Goal: Information Seeking & Learning: Learn about a topic

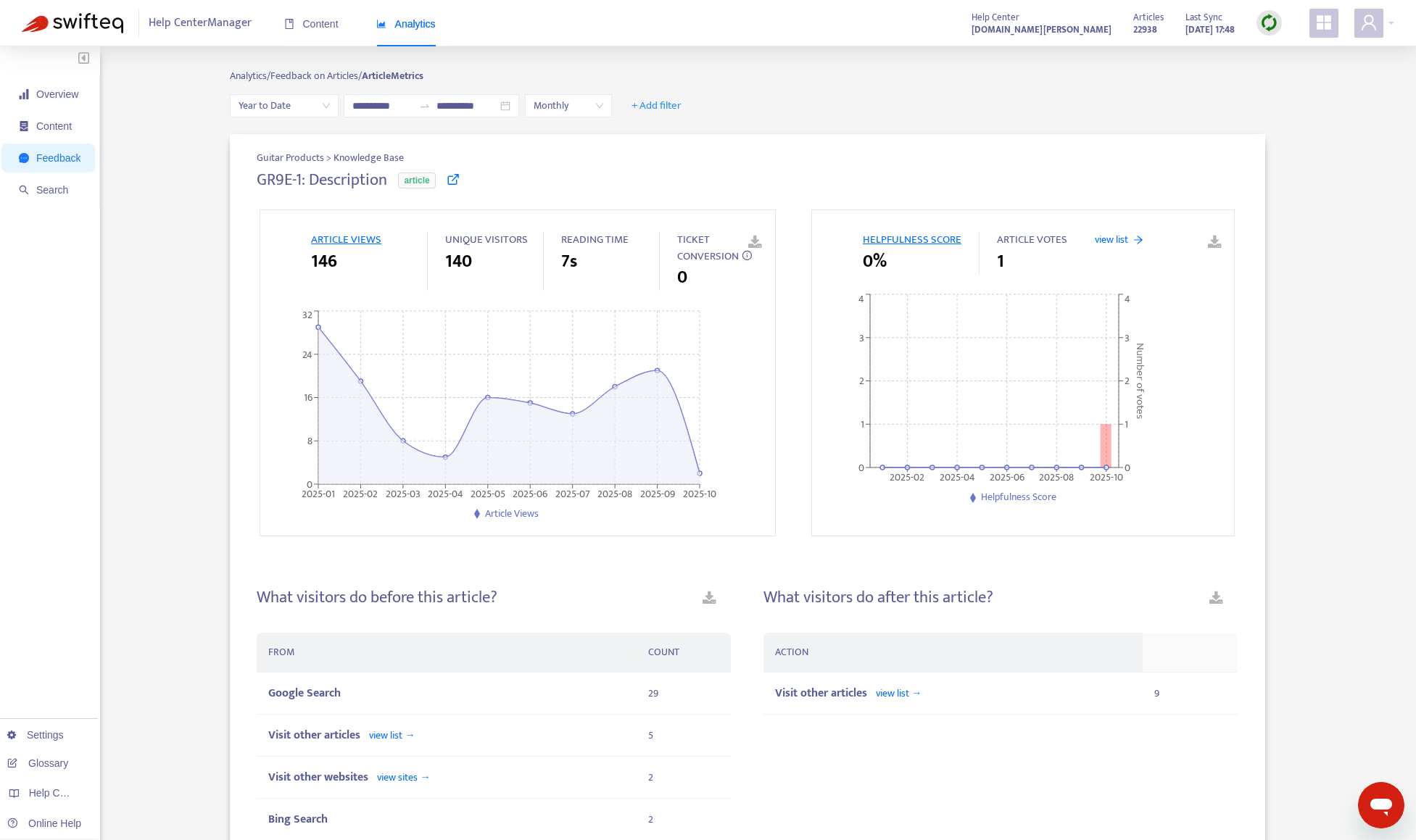
click at [1270, 24] on img at bounding box center [1268, 22] width 18 height 18
click at [1310, 57] on link "Quick Sync" at bounding box center [1299, 53] width 61 height 17
drag, startPoint x: 1310, startPoint y: 57, endPoint x: 808, endPoint y: 265, distance: 543.4
click at [808, 265] on div "Guitar Products > Knowledge Base GR9E-1: Description article ARTICLE VIEWS 146 …" at bounding box center [747, 819] width 1035 height 1370
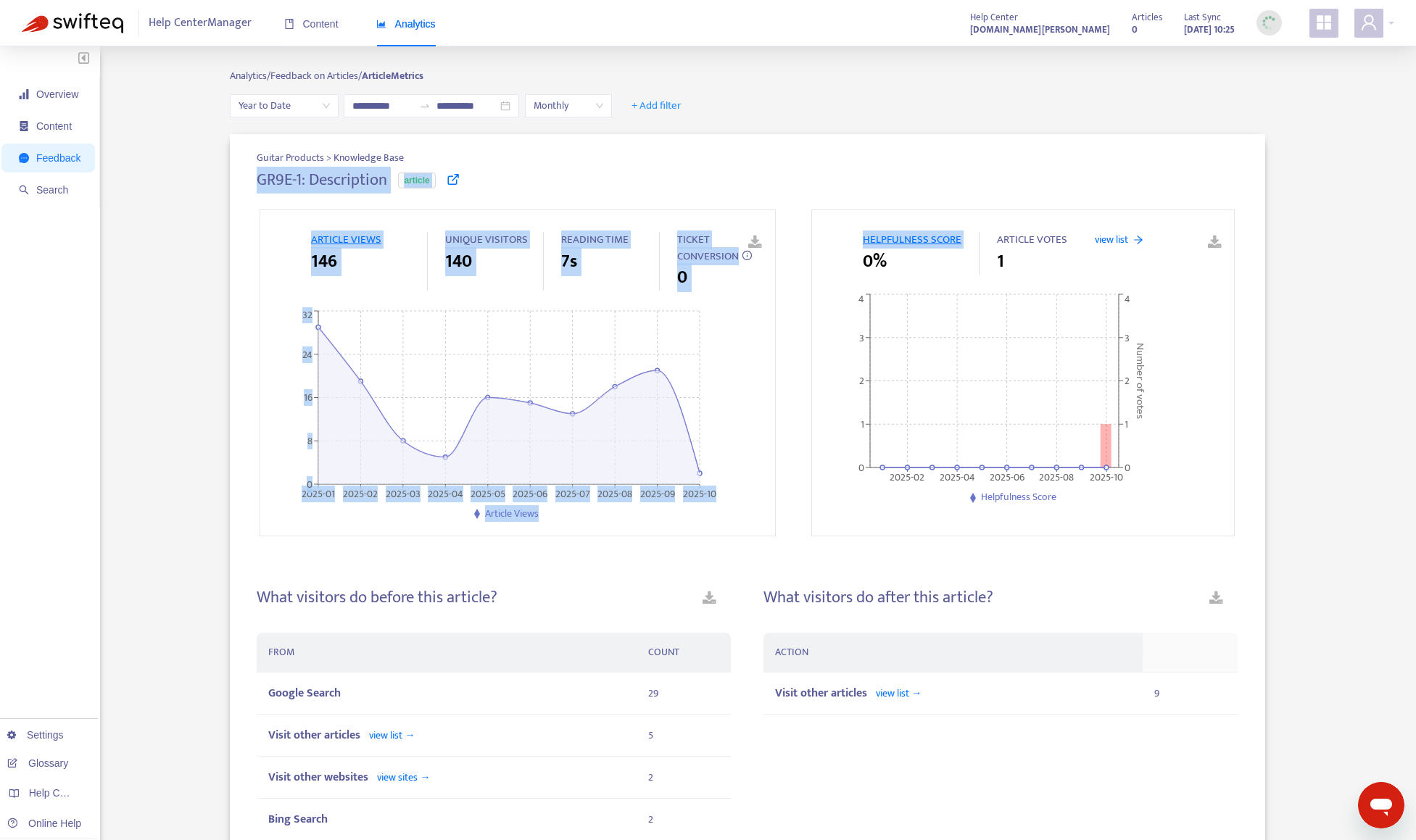
click at [808, 265] on div "ARTICLE VIEWS 146 UNIQUE VISITORS 140 READING TIME 7s TICKET CONVERSION 0 2025-…" at bounding box center [747, 373] width 981 height 332
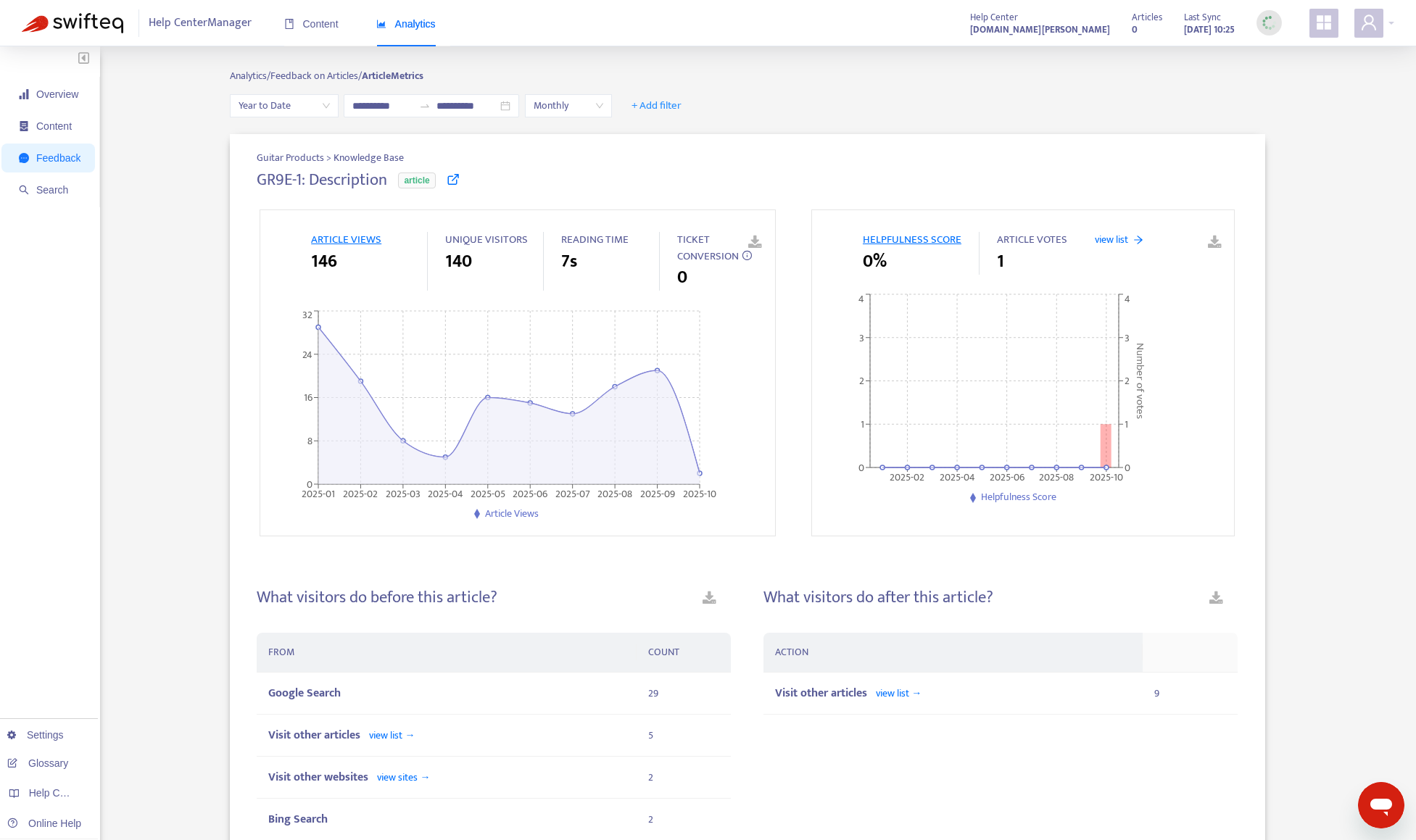
drag, startPoint x: 149, startPoint y: 265, endPoint x: 149, endPoint y: 255, distance: 10.0
click at [149, 265] on div "Guitar Products > Knowledge Base GR9E-1: Description article ARTICLE VIEWS 146 …" at bounding box center [748, 827] width 1294 height 1386
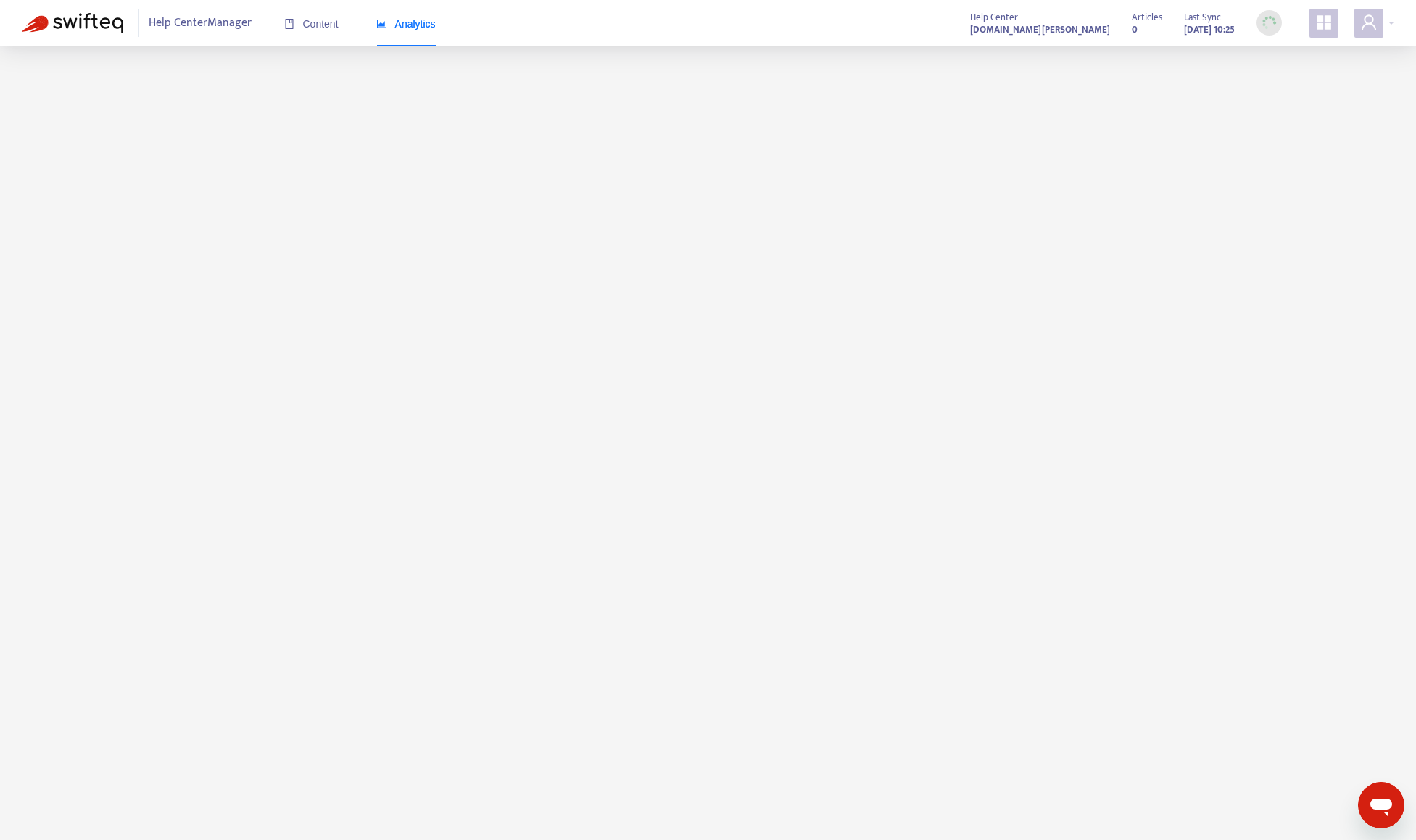
scroll to position [46, 0]
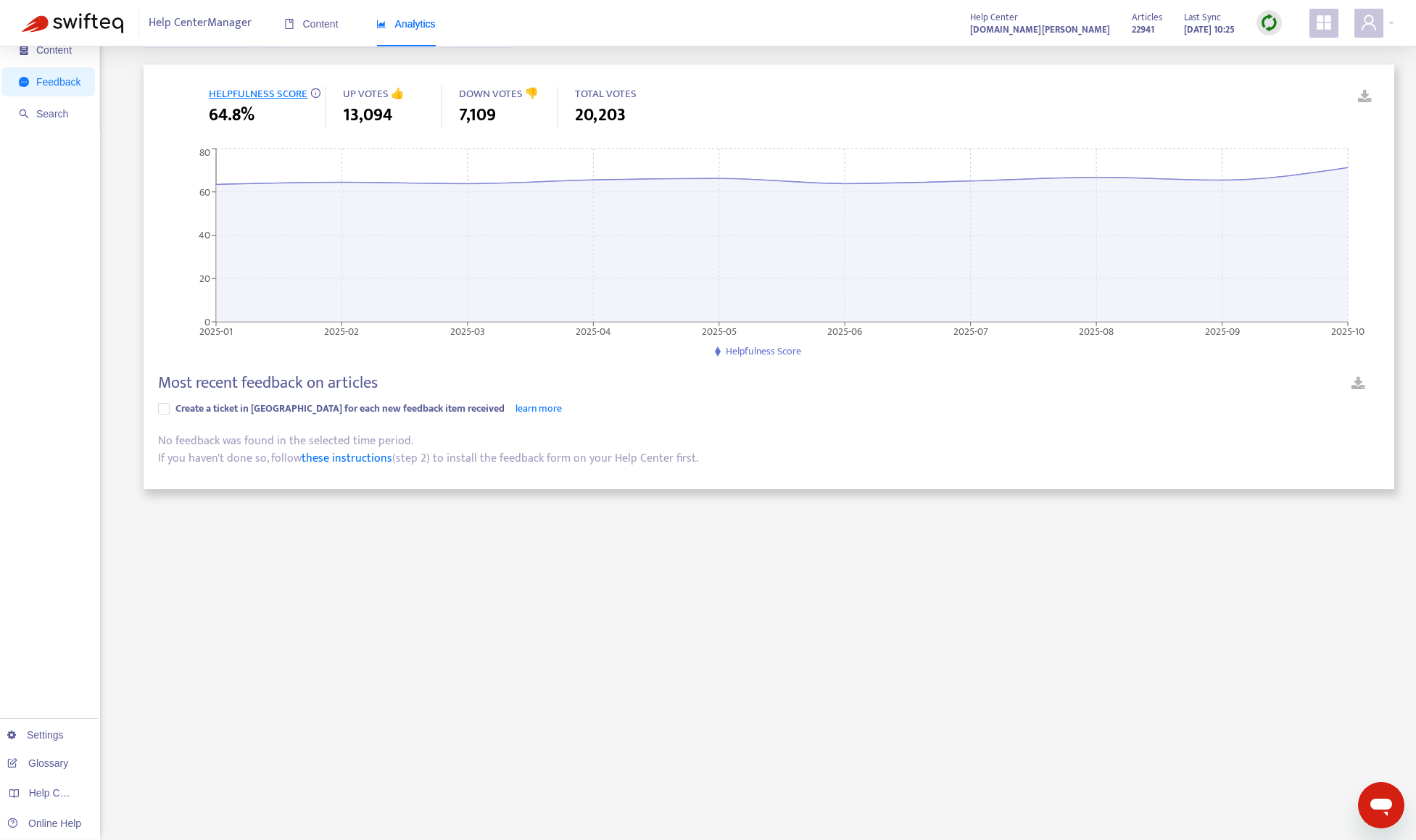
scroll to position [217, 0]
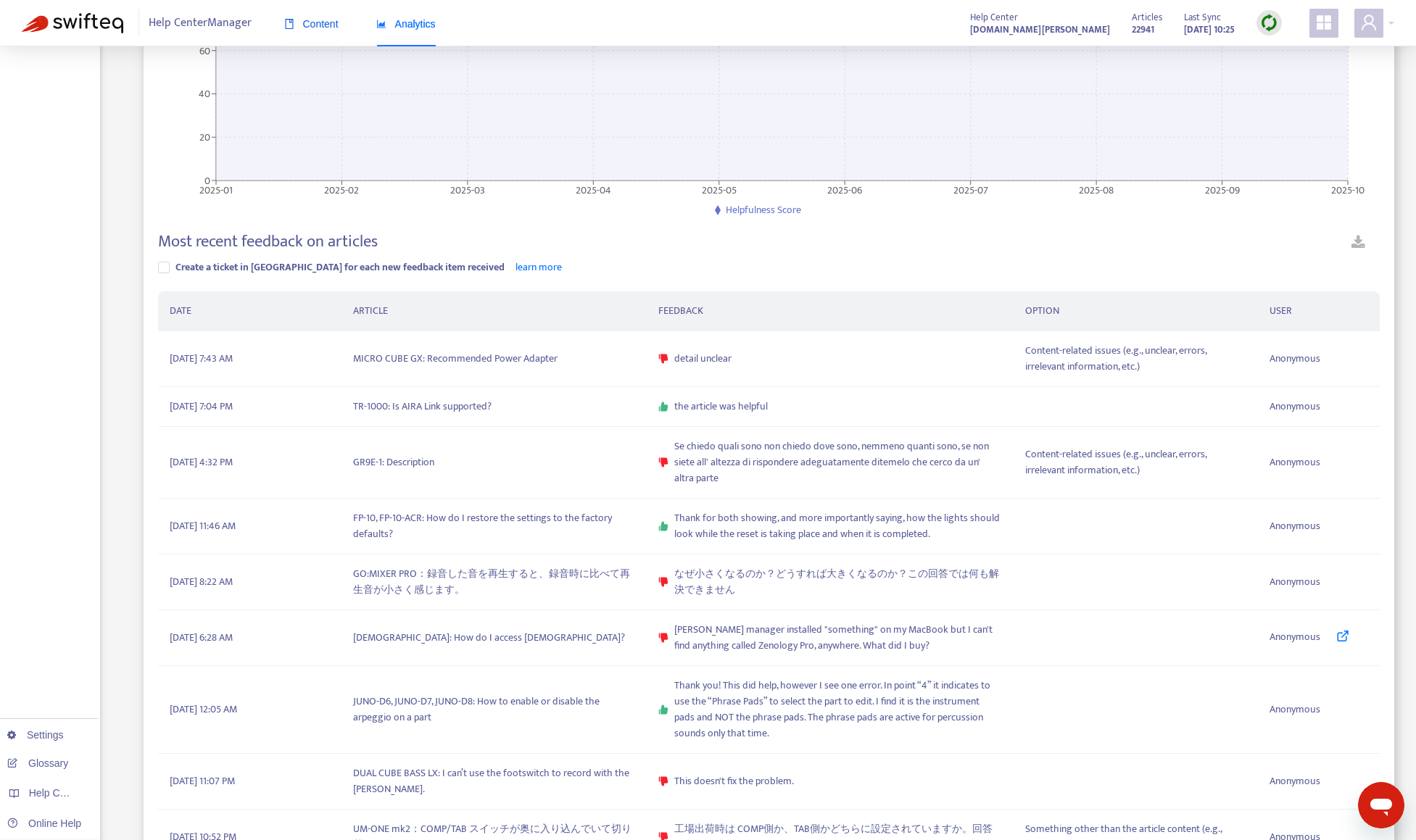
click at [323, 28] on span "Content" at bounding box center [311, 23] width 54 height 11
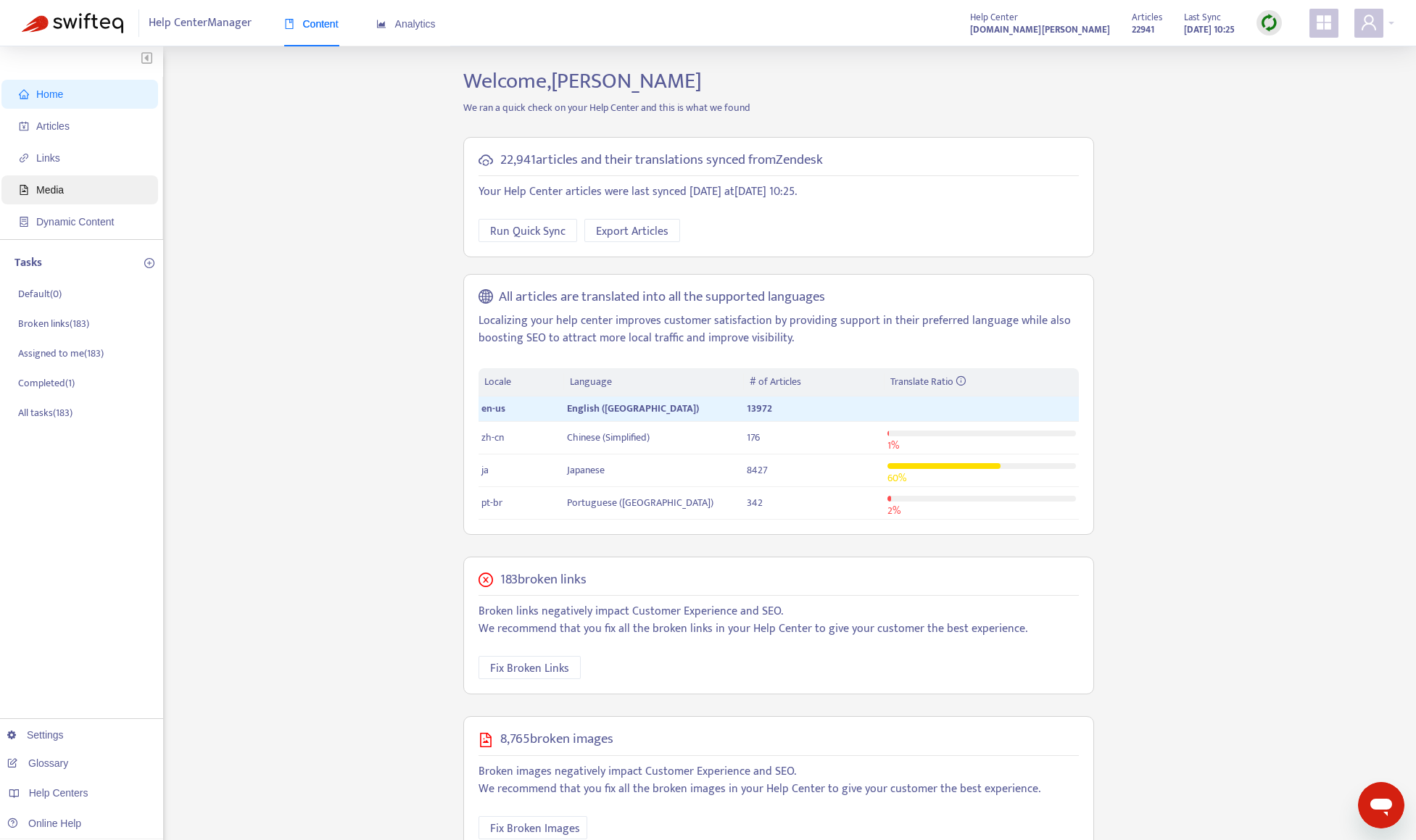
click at [63, 184] on span "Media" at bounding box center [50, 190] width 28 height 11
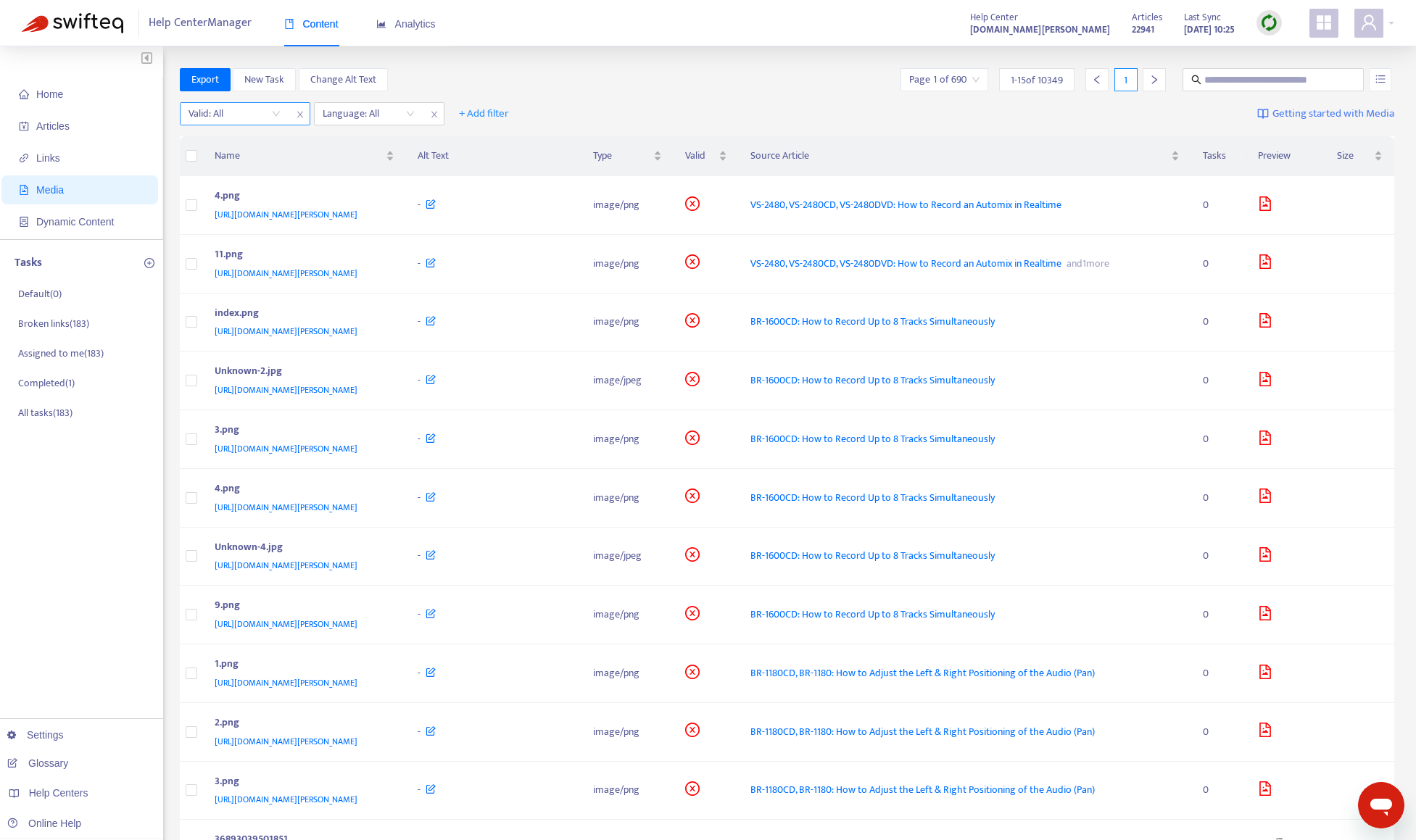
click at [257, 112] on input "search" at bounding box center [234, 113] width 92 height 21
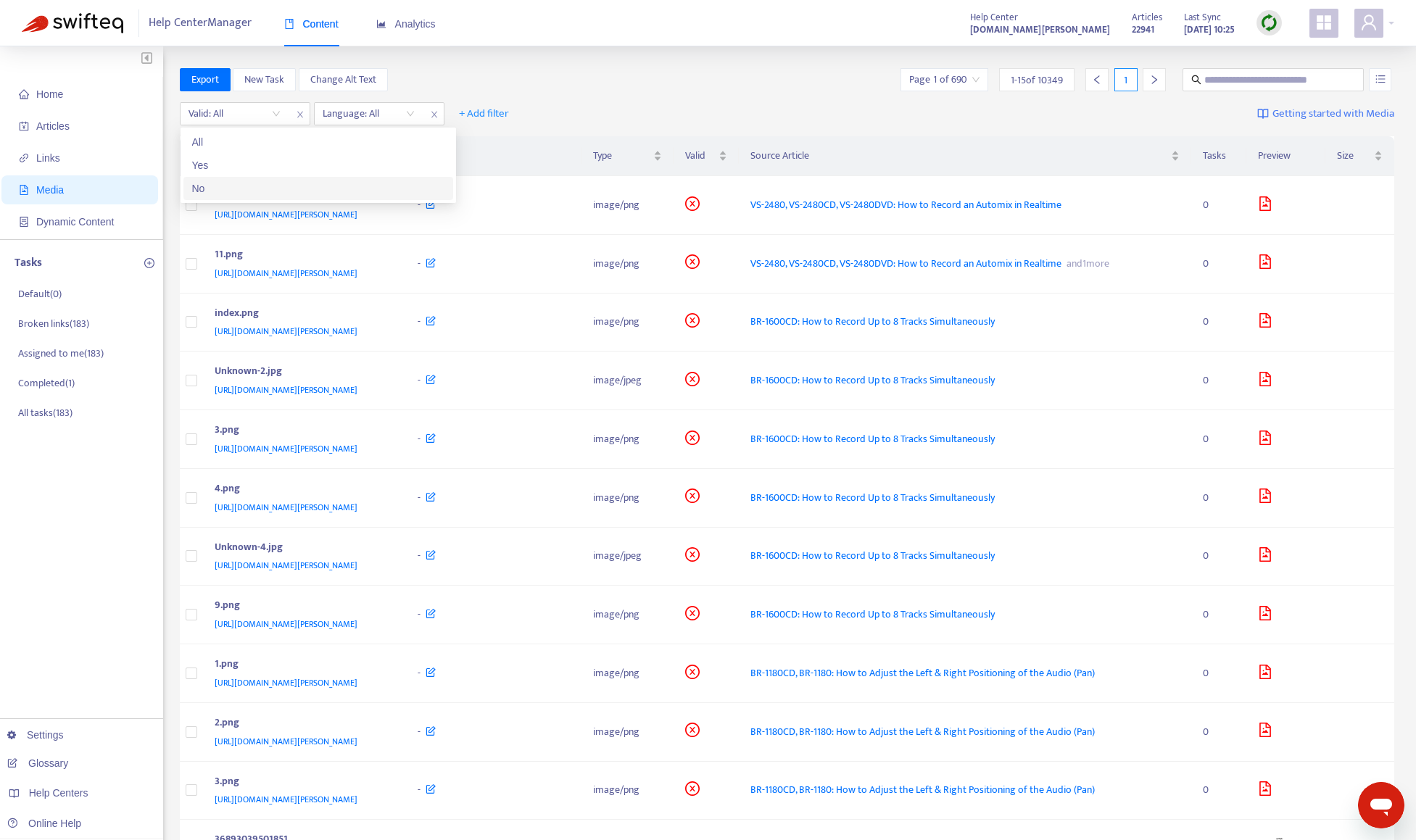
click at [257, 185] on div "No" at bounding box center [318, 188] width 252 height 16
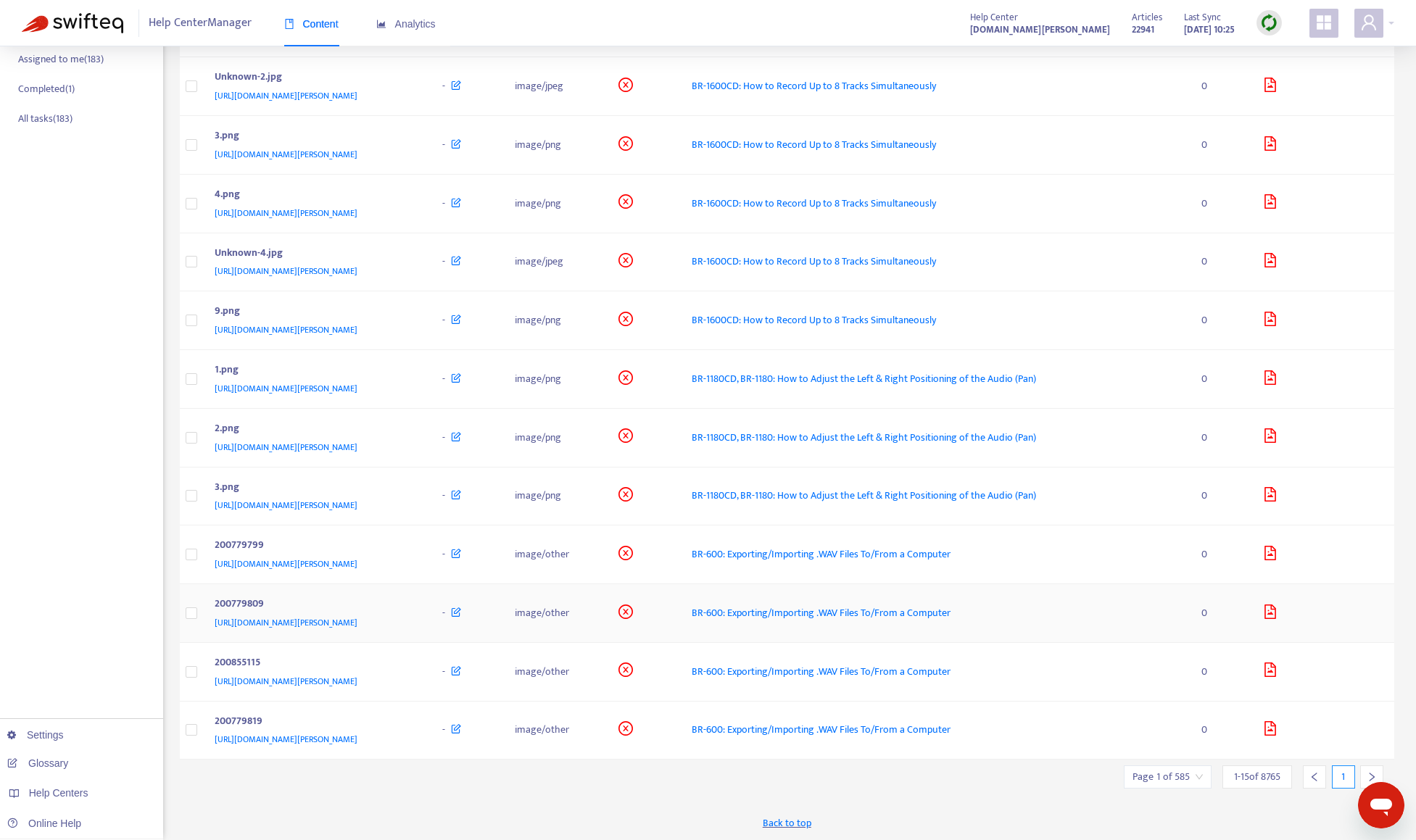
scroll to position [295, 0]
click at [1379, 771] on div at bounding box center [1371, 776] width 23 height 23
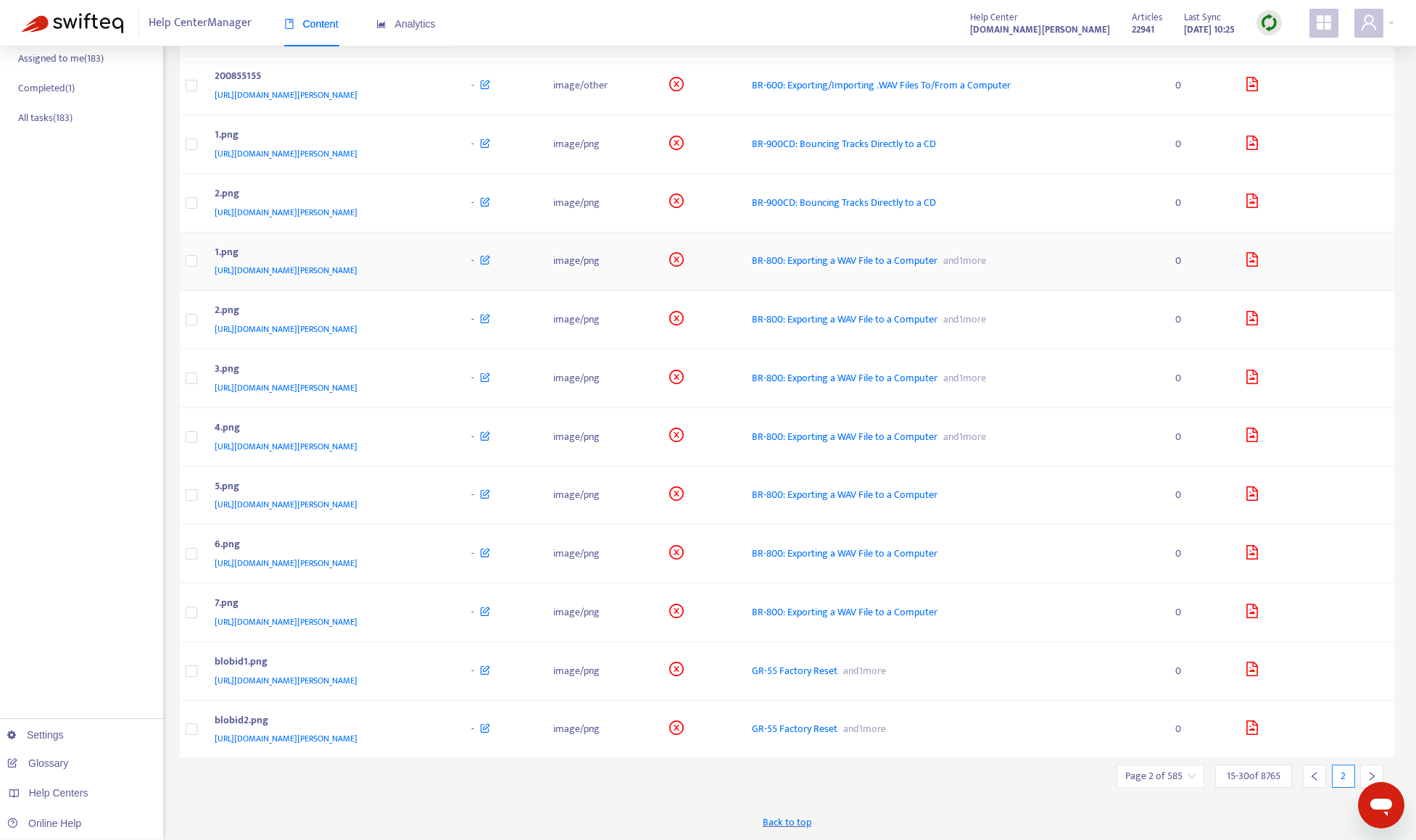
click at [443, 260] on div "1.png" at bounding box center [329, 254] width 229 height 19
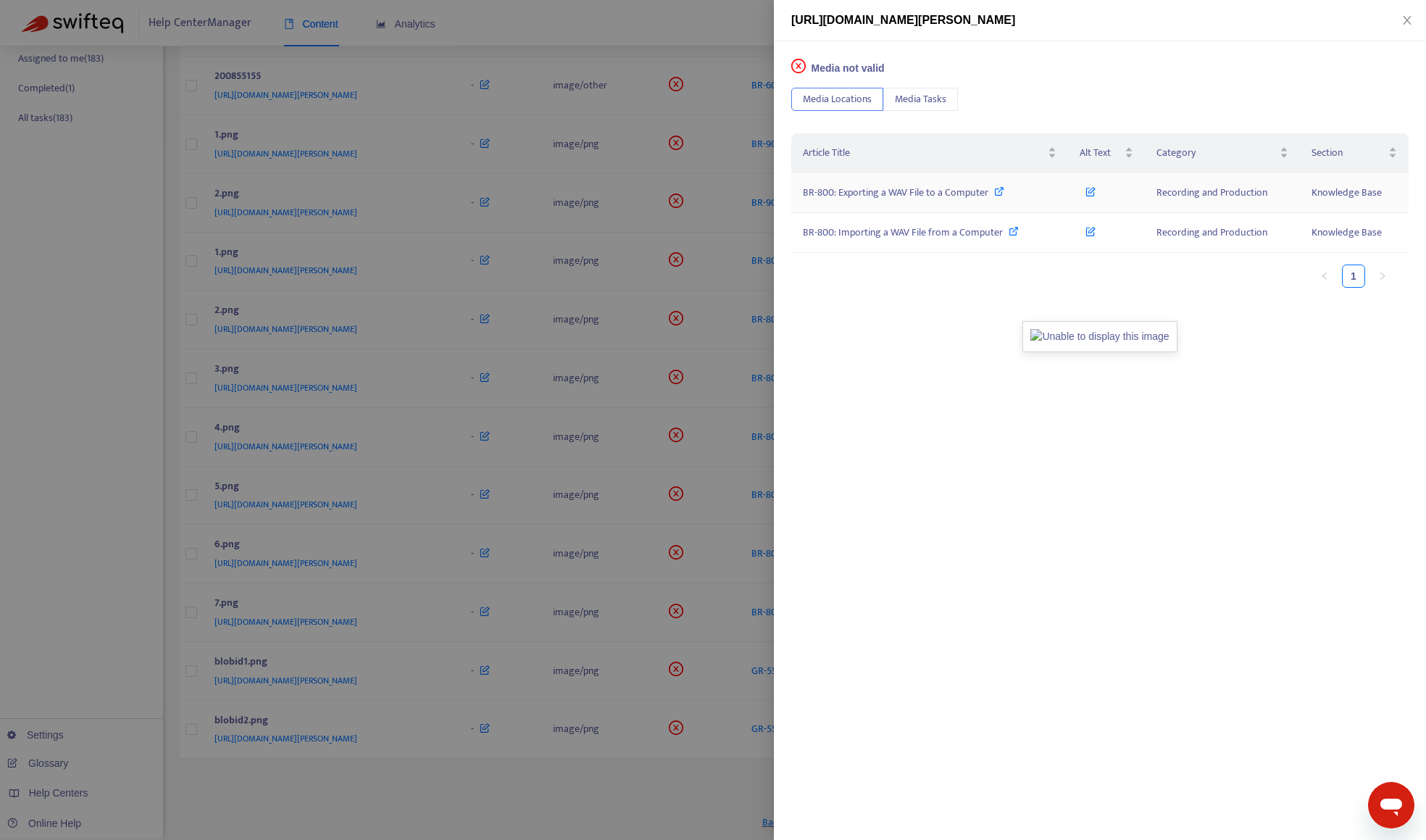
click at [919, 190] on span "BR-800: Exporting a WAV File to a Computer" at bounding box center [896, 192] width 186 height 17
click at [844, 229] on span "BR-800: Importing a WAV File from a Computer" at bounding box center [903, 232] width 200 height 17
click at [658, 26] on div at bounding box center [713, 420] width 1426 height 840
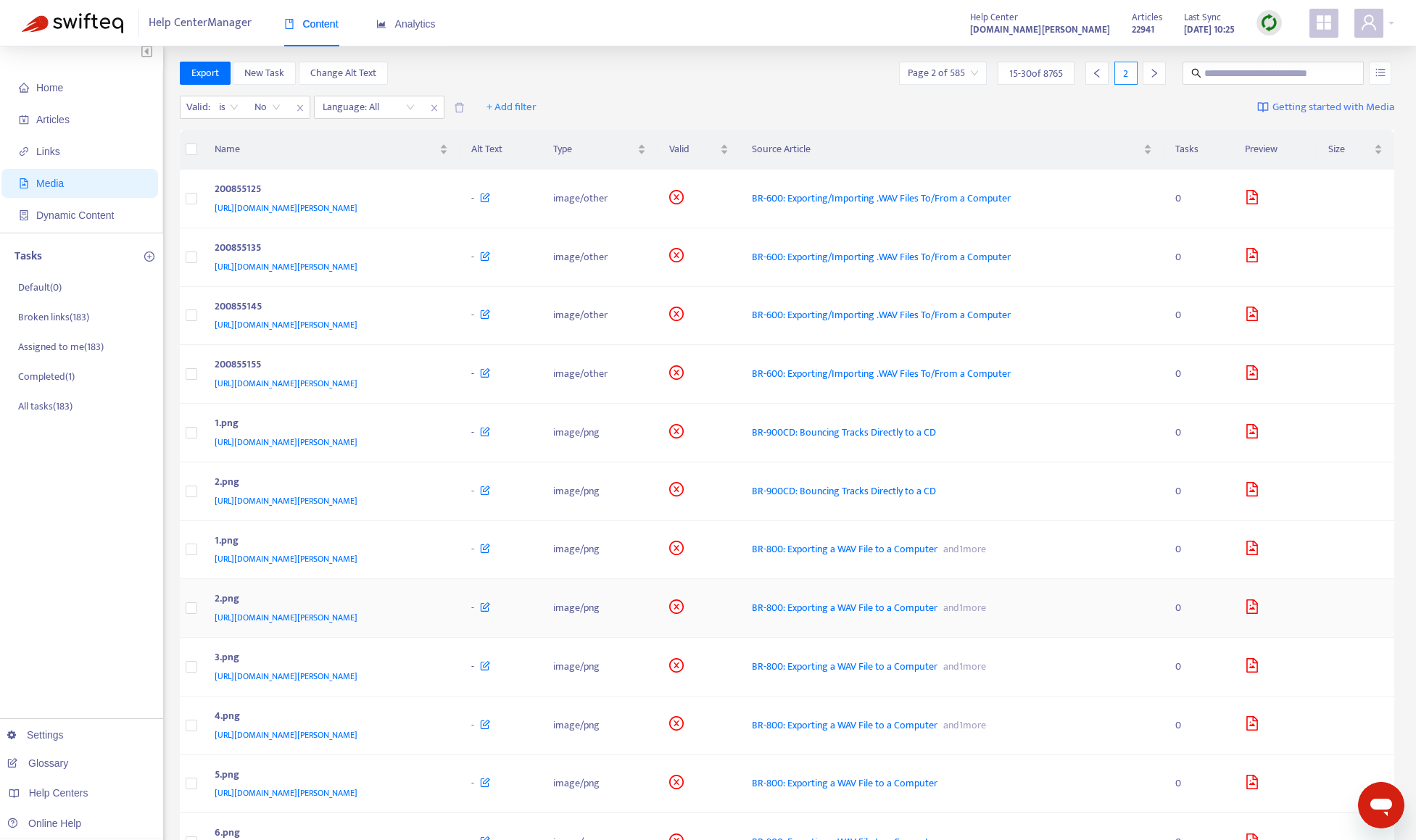
scroll to position [5, 0]
click at [971, 75] on input "search" at bounding box center [943, 74] width 71 height 21
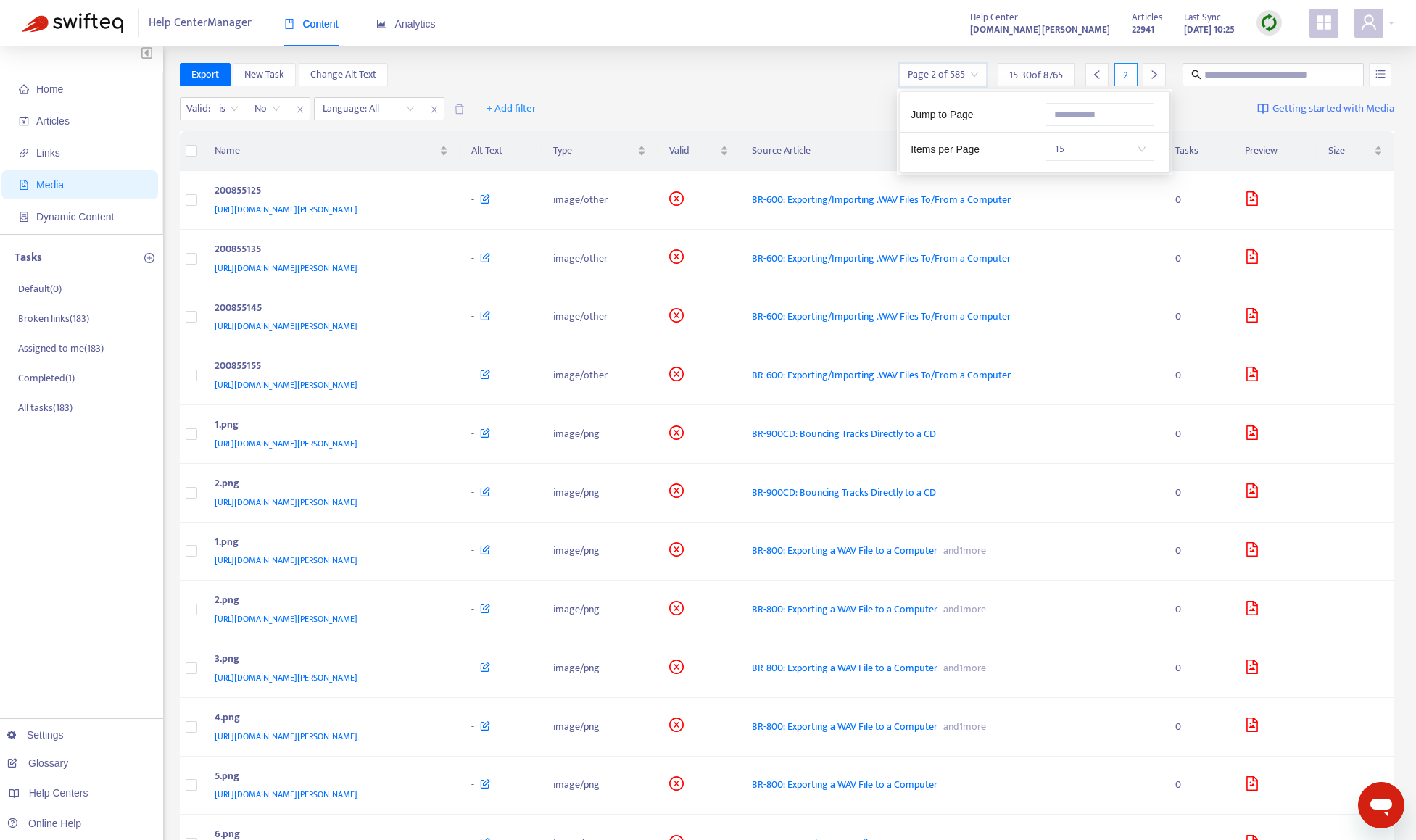
click at [1079, 147] on span "15" at bounding box center [1100, 149] width 91 height 21
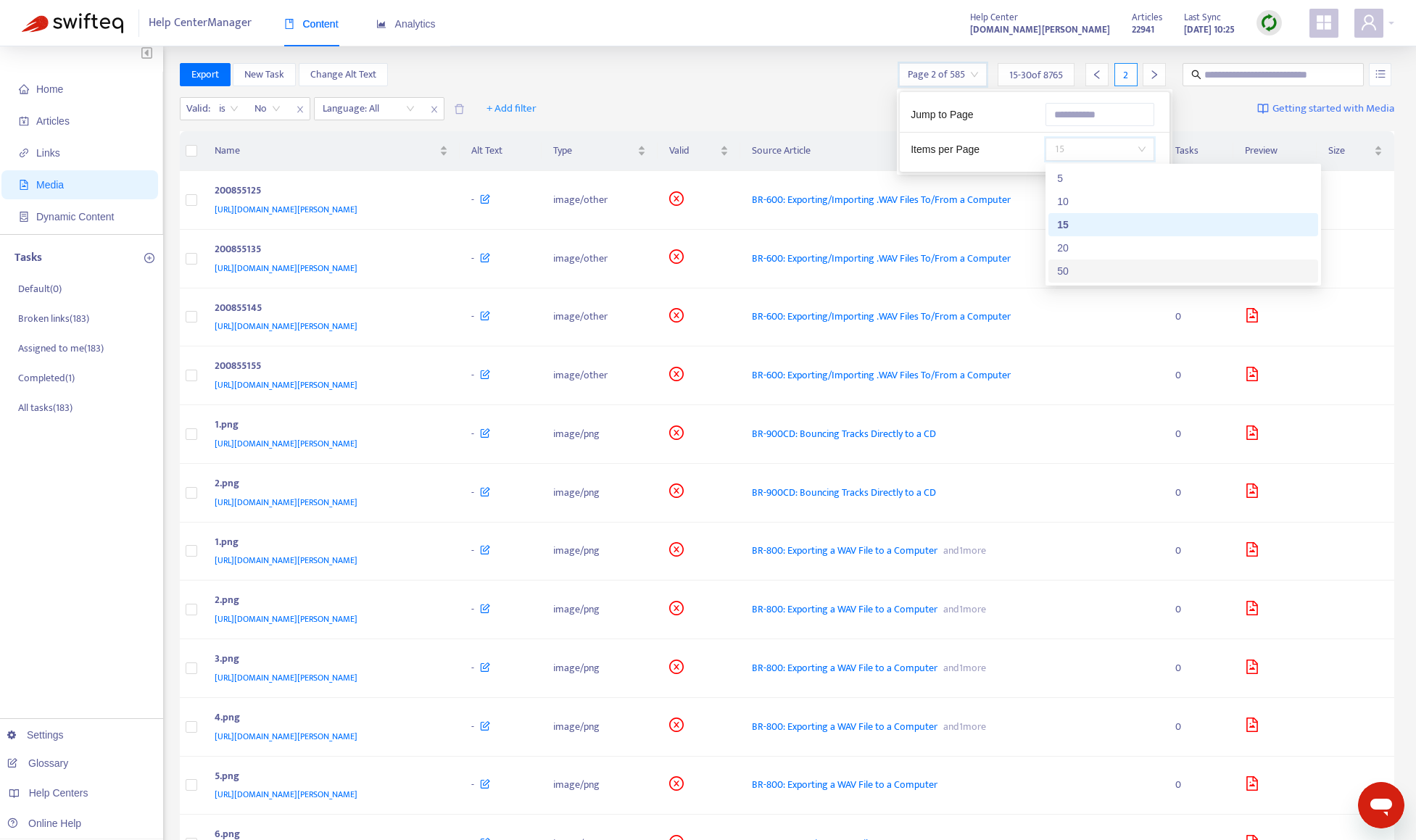
click at [1083, 268] on div "50" at bounding box center [1183, 270] width 252 height 16
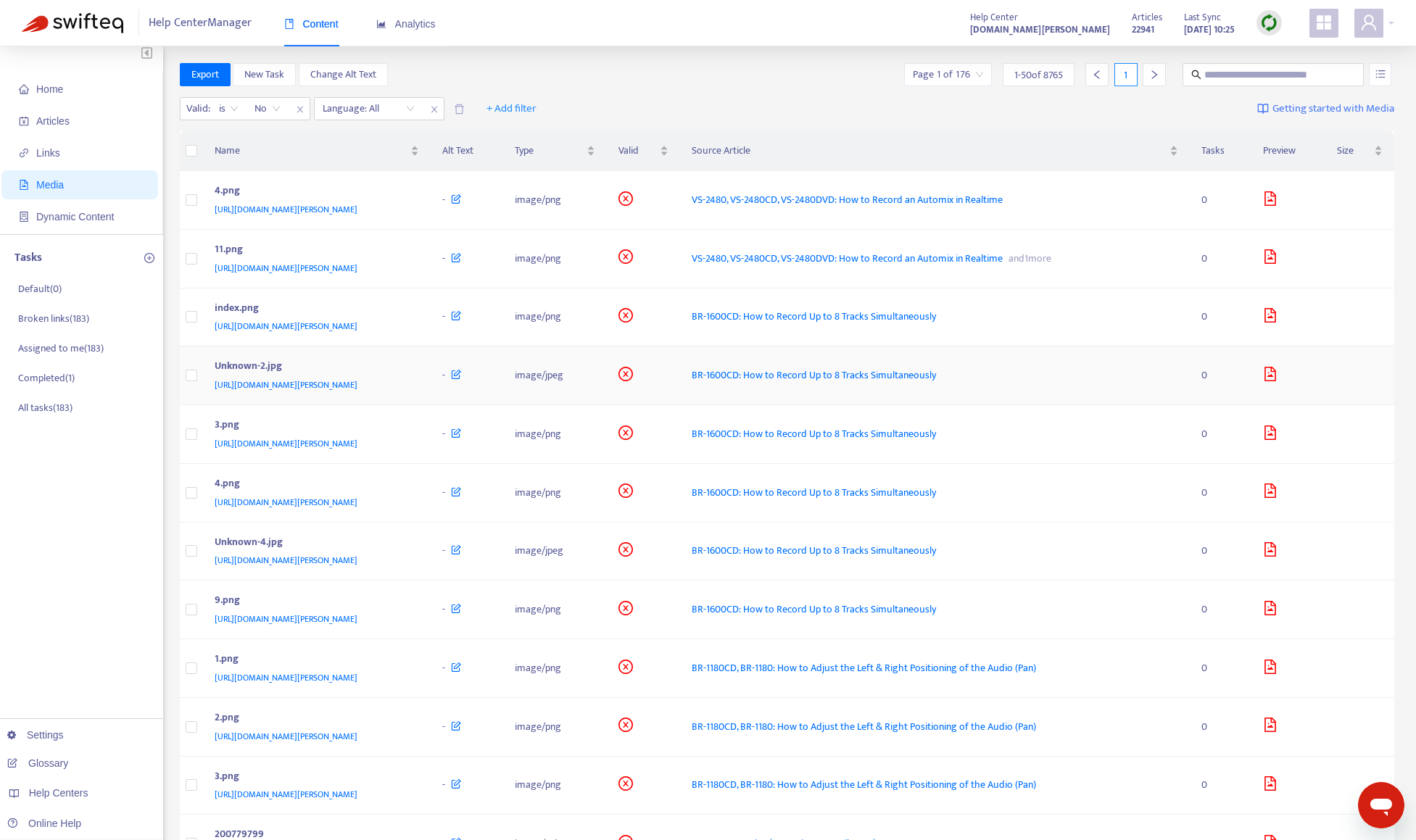
click at [414, 369] on div "Unknown-2.jpg" at bounding box center [314, 367] width 199 height 19
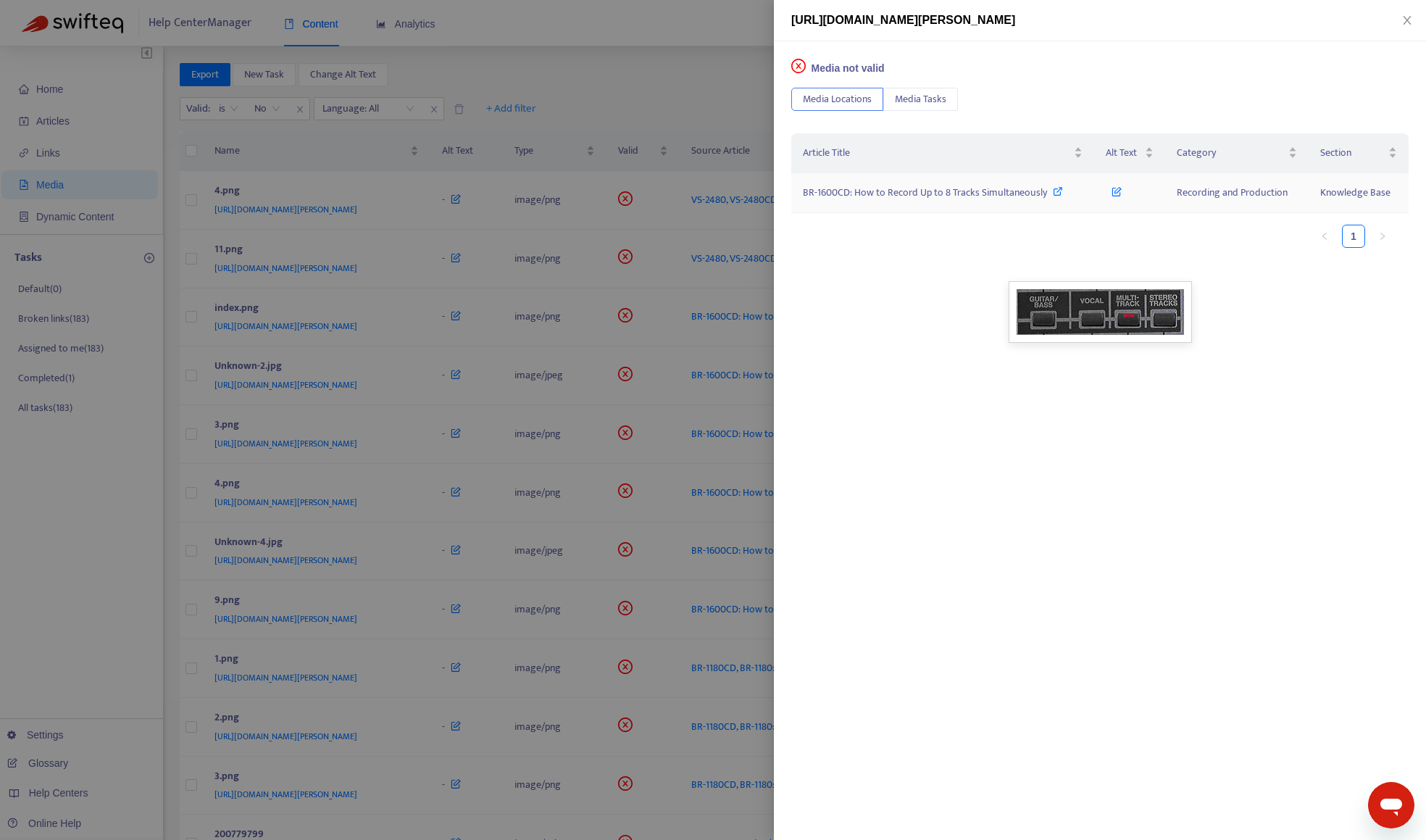
click at [881, 196] on span "BR-1600CD: How to Record Up to 8 Tracks Simultaneously" at bounding box center [925, 192] width 244 height 17
click at [635, 104] on div at bounding box center [713, 420] width 1426 height 840
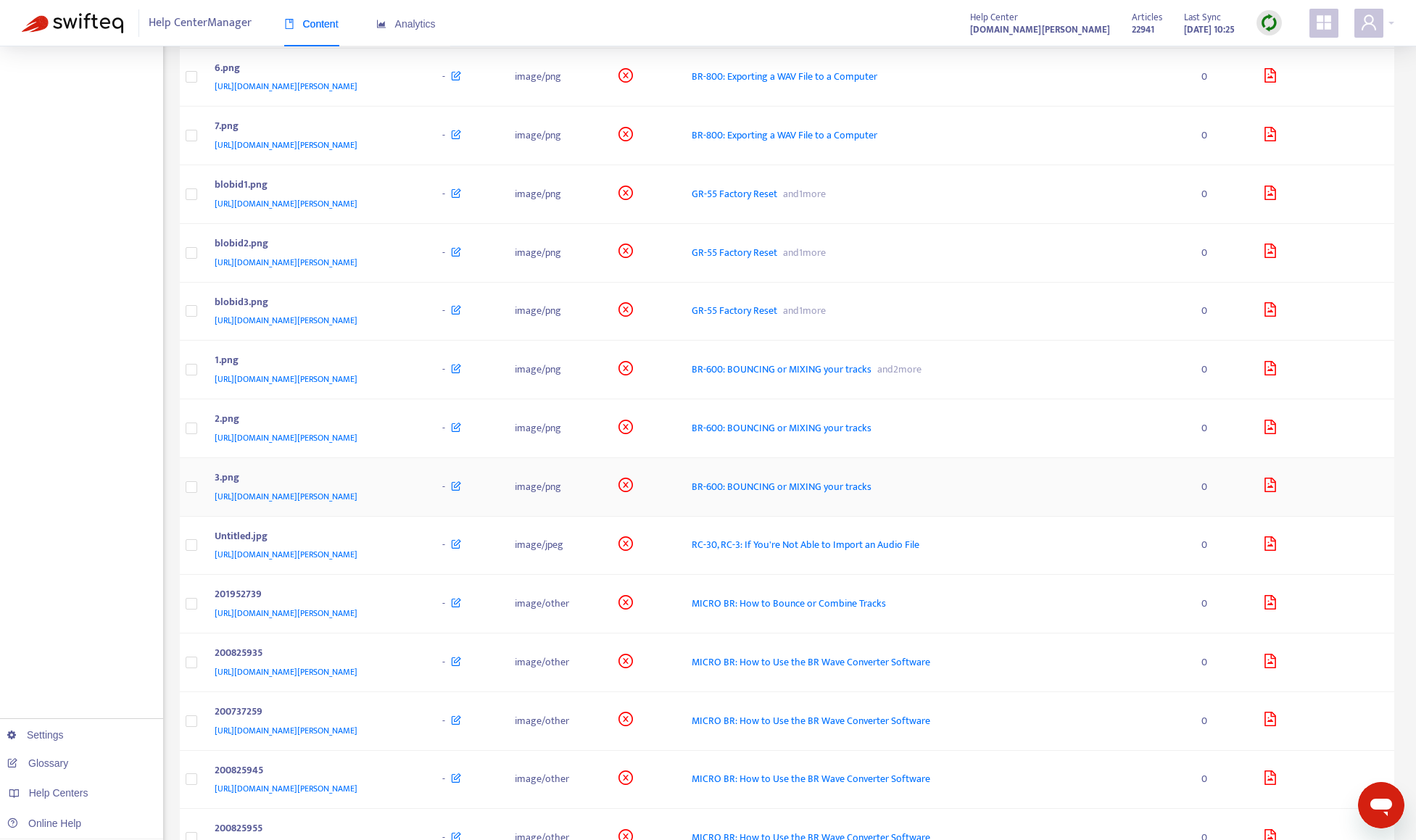
scroll to position [1672, 0]
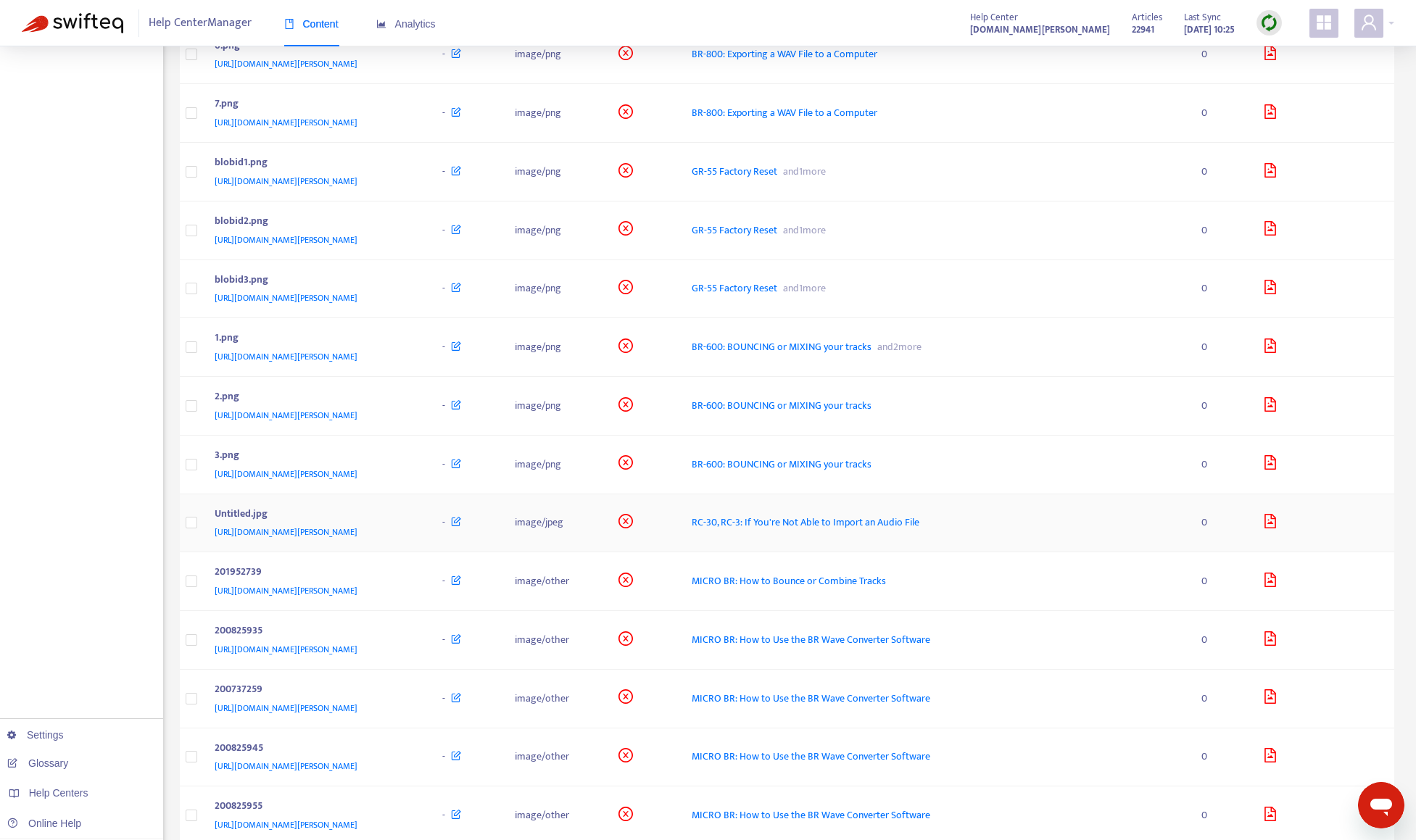
click at [414, 516] on div "Untitled.jpg" at bounding box center [314, 515] width 199 height 19
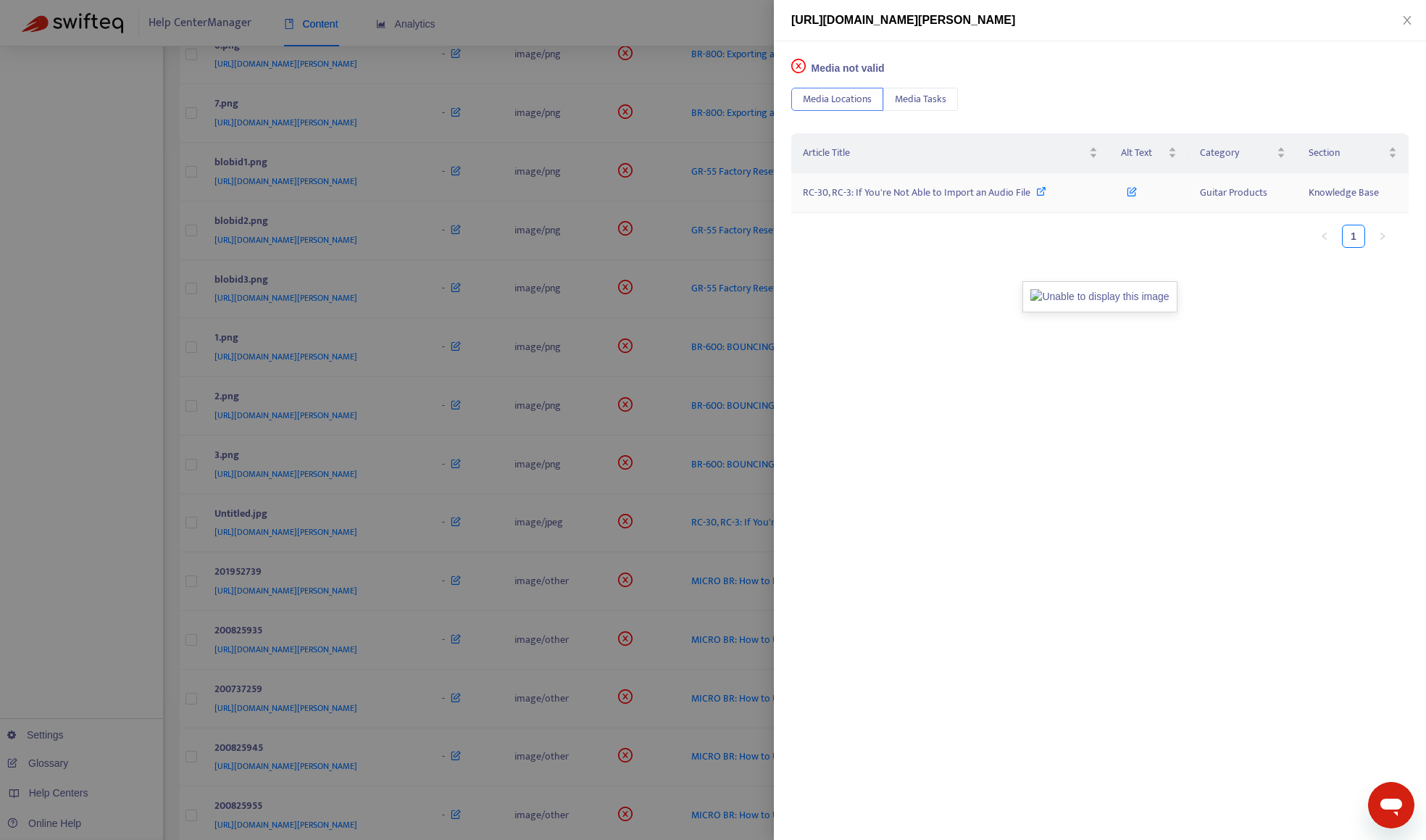
click at [877, 199] on span "RC-30, RC-3: If You're Not Able to Import an Audio File" at bounding box center [917, 192] width 228 height 17
drag, startPoint x: 582, startPoint y: 34, endPoint x: 578, endPoint y: 113, distance: 79.1
click at [582, 33] on div at bounding box center [713, 420] width 1426 height 840
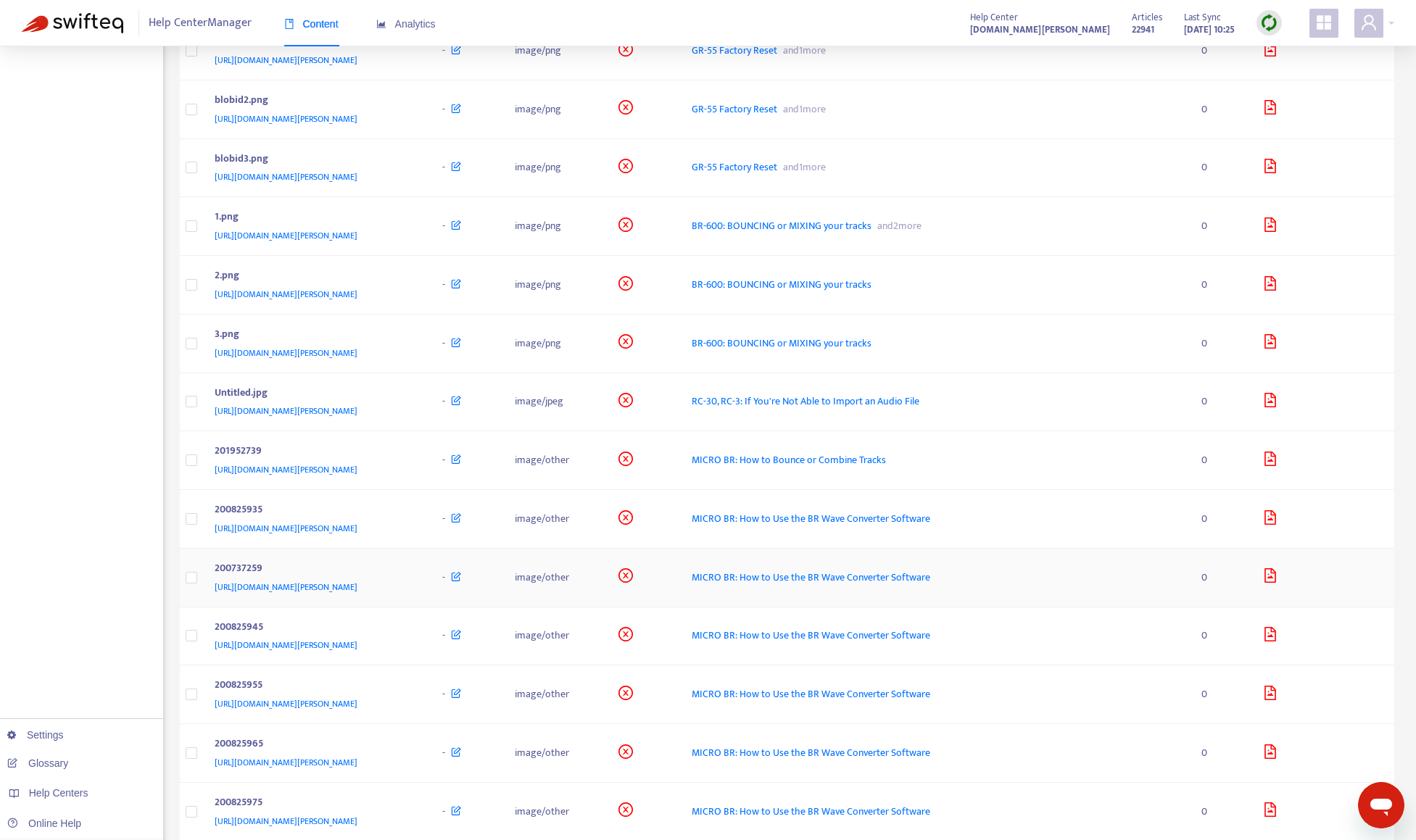
scroll to position [2251, 0]
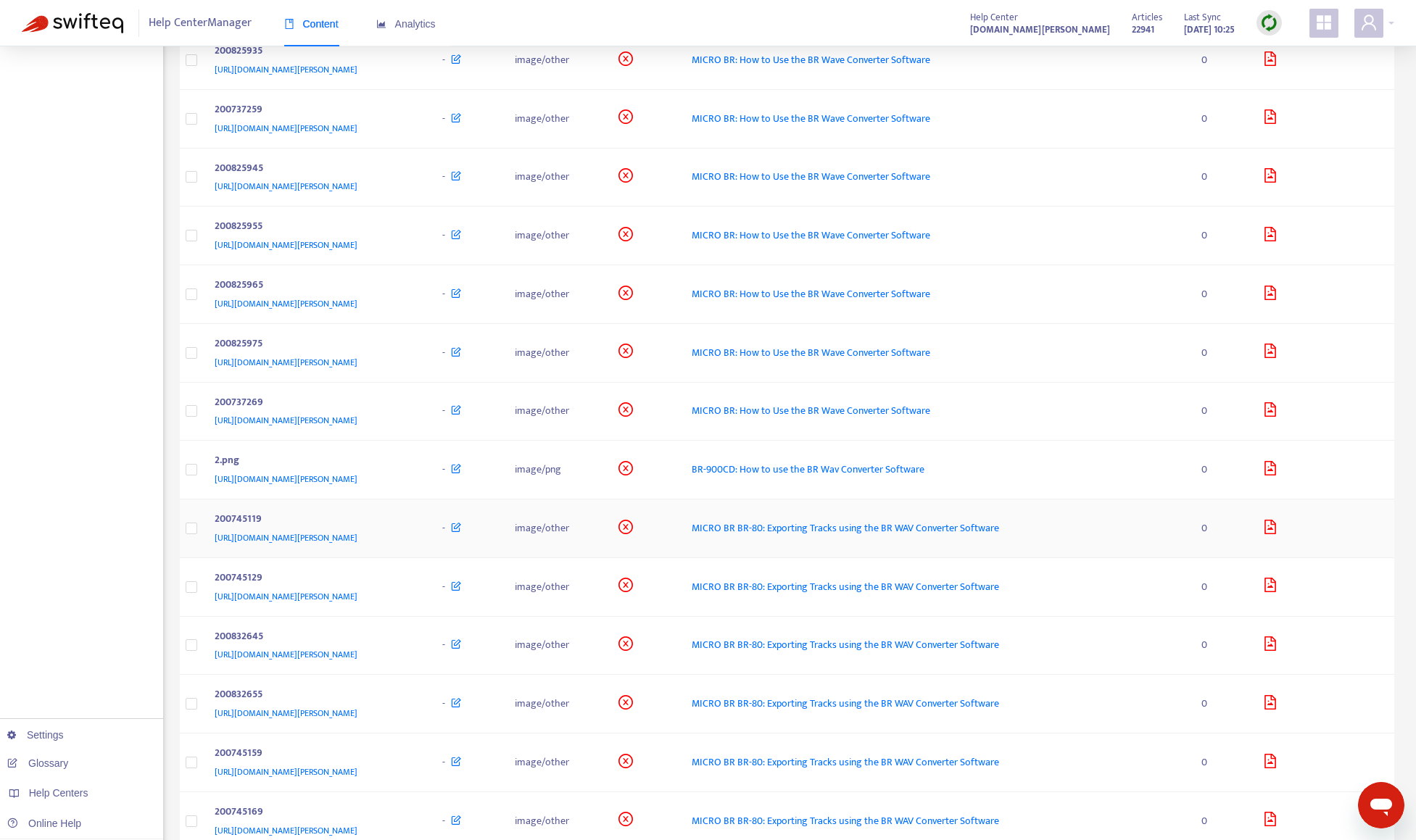
click at [414, 537] on div "[URL][DOMAIN_NAME][PERSON_NAME]" at bounding box center [314, 537] width 199 height 16
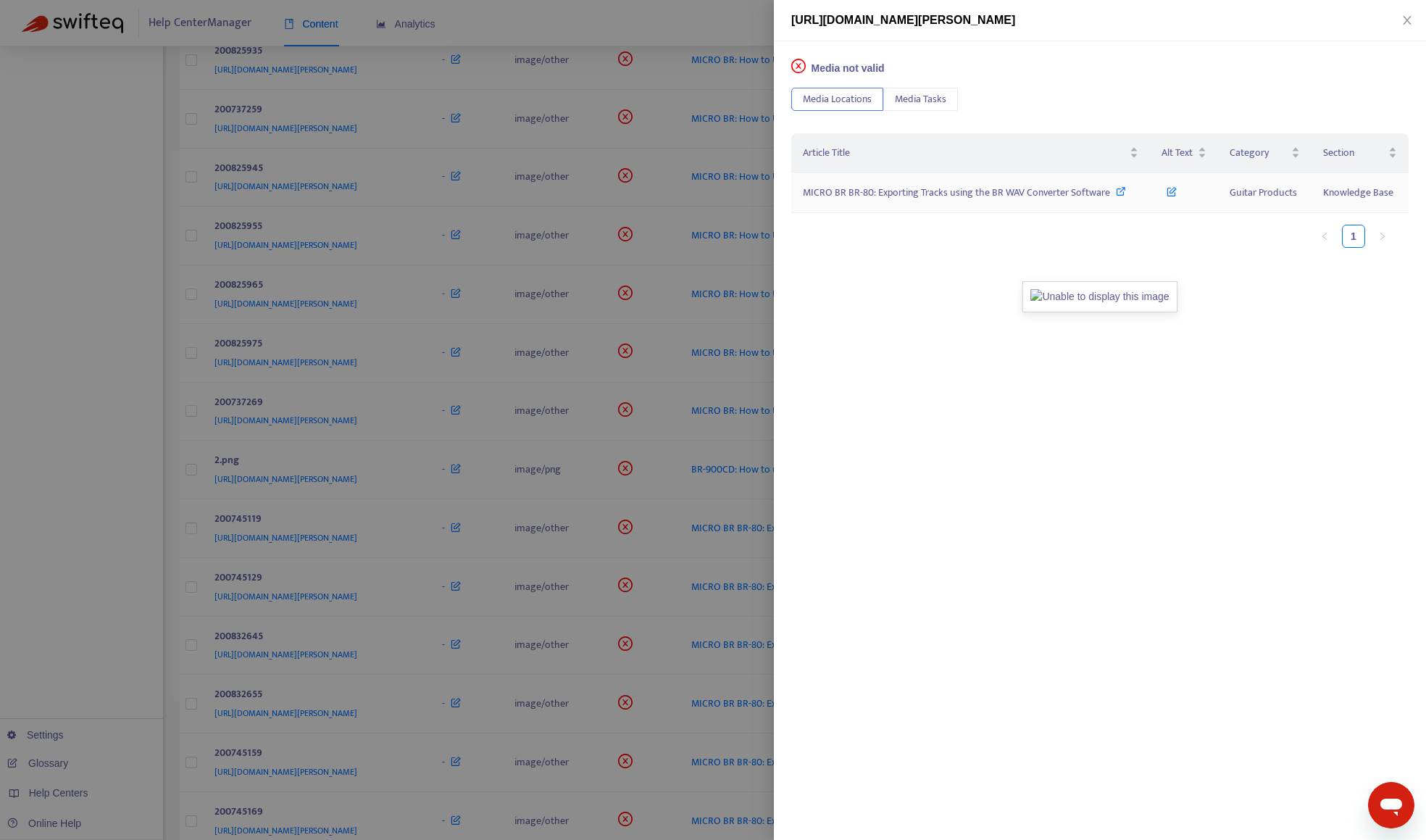
click at [861, 196] on span "MICRO BR BR-80: Exporting Tracks using the BR WAV Converter Software" at bounding box center [957, 192] width 308 height 17
click at [84, 492] on div at bounding box center [713, 420] width 1426 height 840
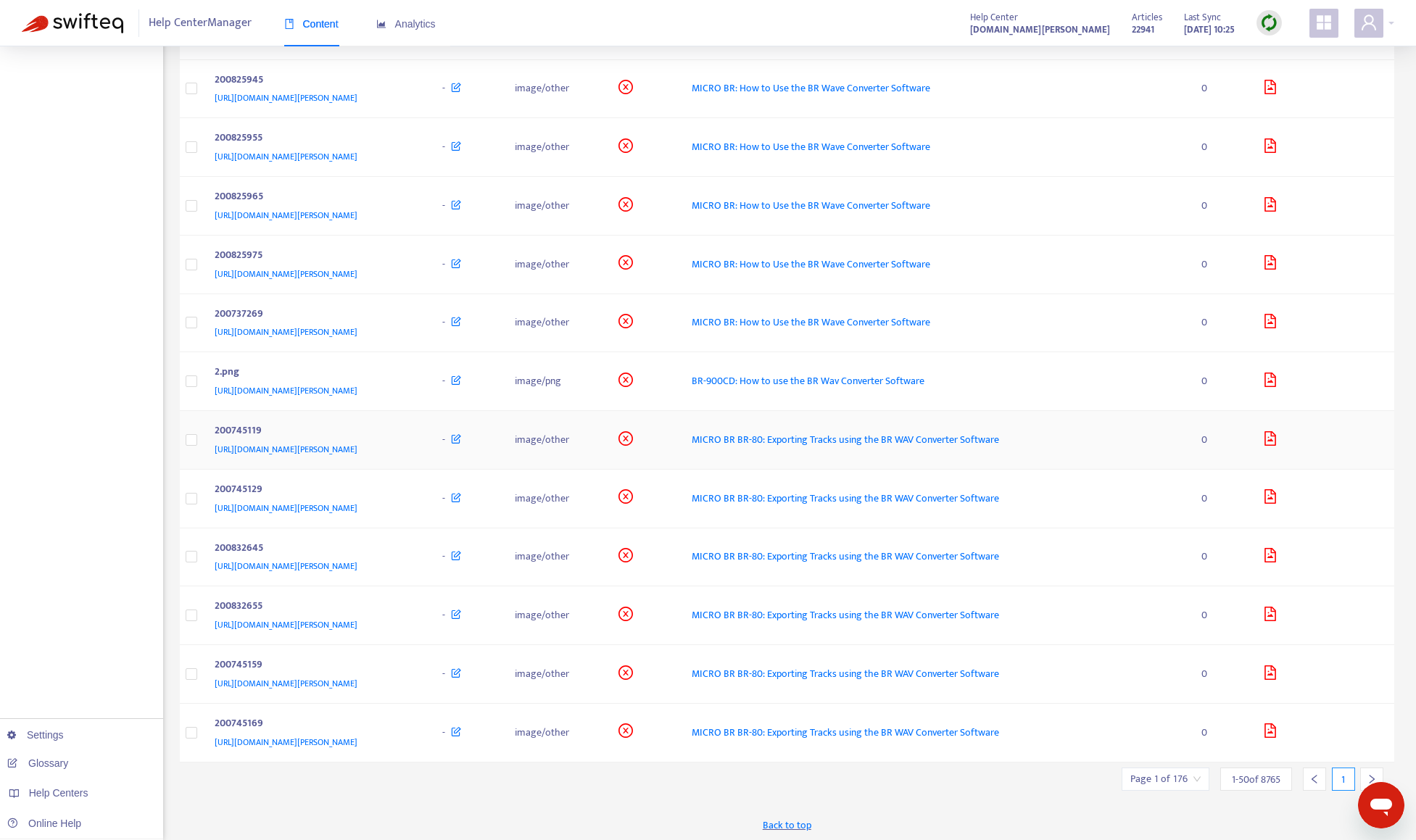
scroll to position [2343, 0]
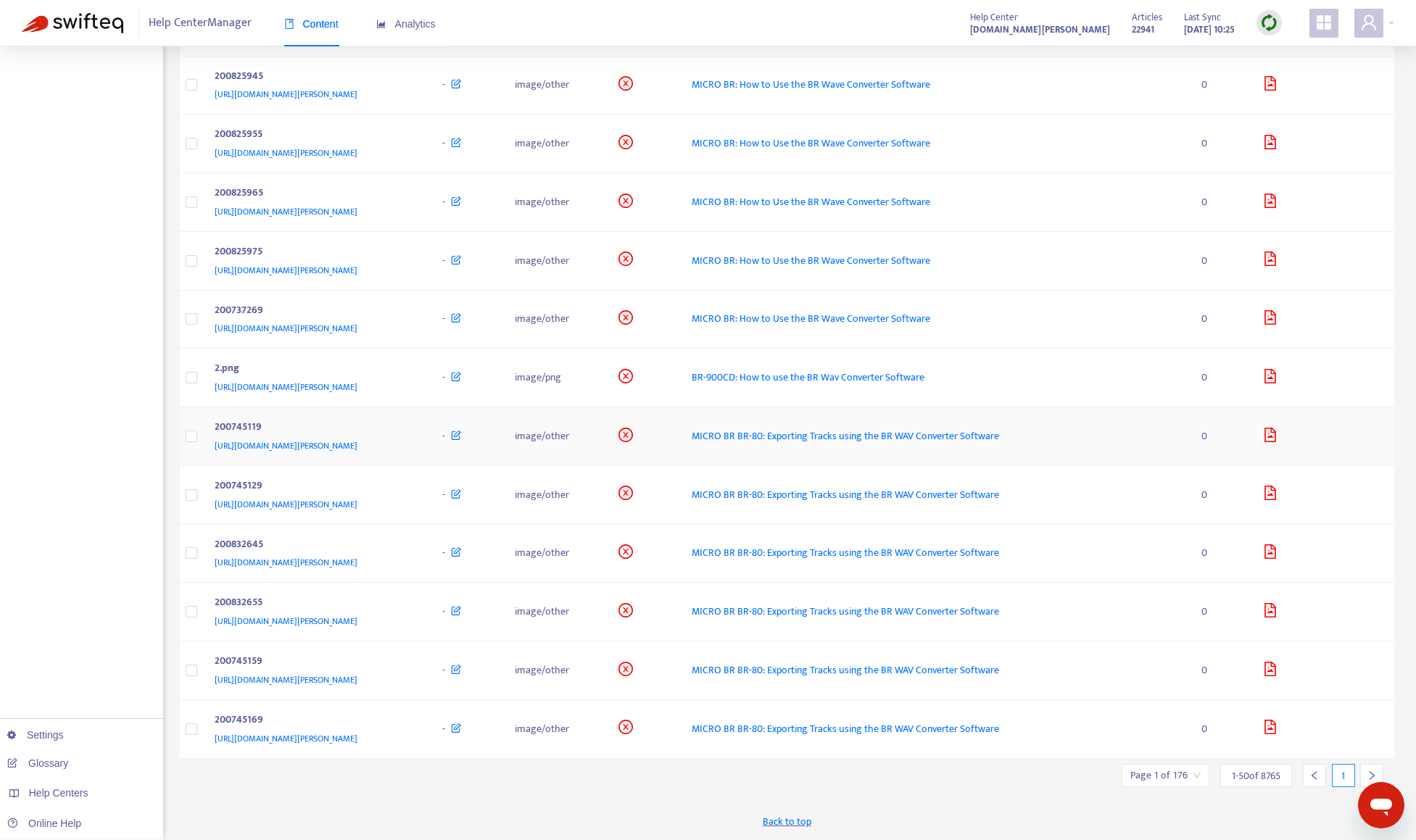
click at [414, 445] on div "[URL][DOMAIN_NAME][PERSON_NAME]" at bounding box center [314, 445] width 199 height 16
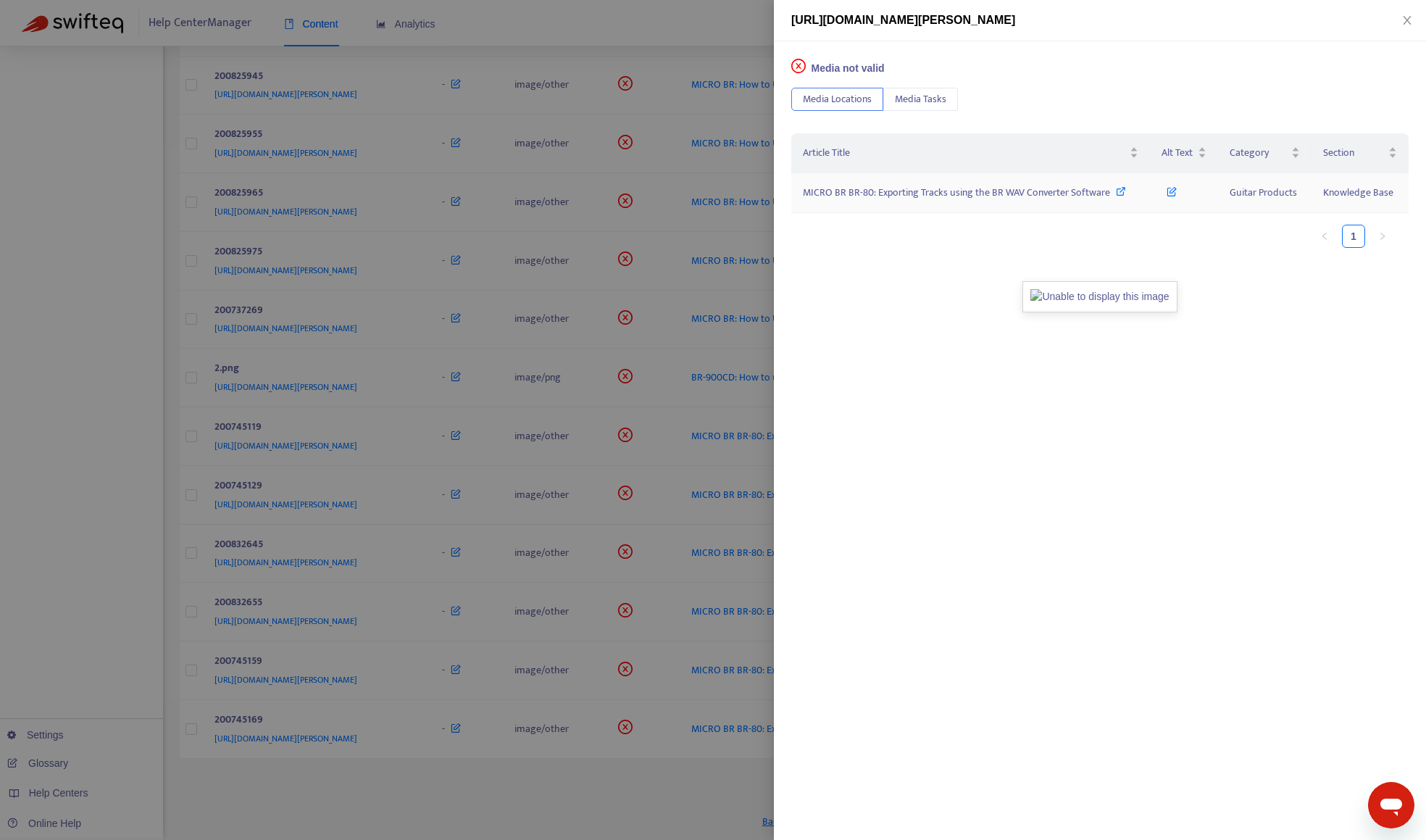
click at [1063, 193] on span "MICRO BR BR-80: Exporting Tracks using the BR WAV Converter Software" at bounding box center [957, 192] width 308 height 17
click at [559, 27] on div at bounding box center [713, 420] width 1426 height 840
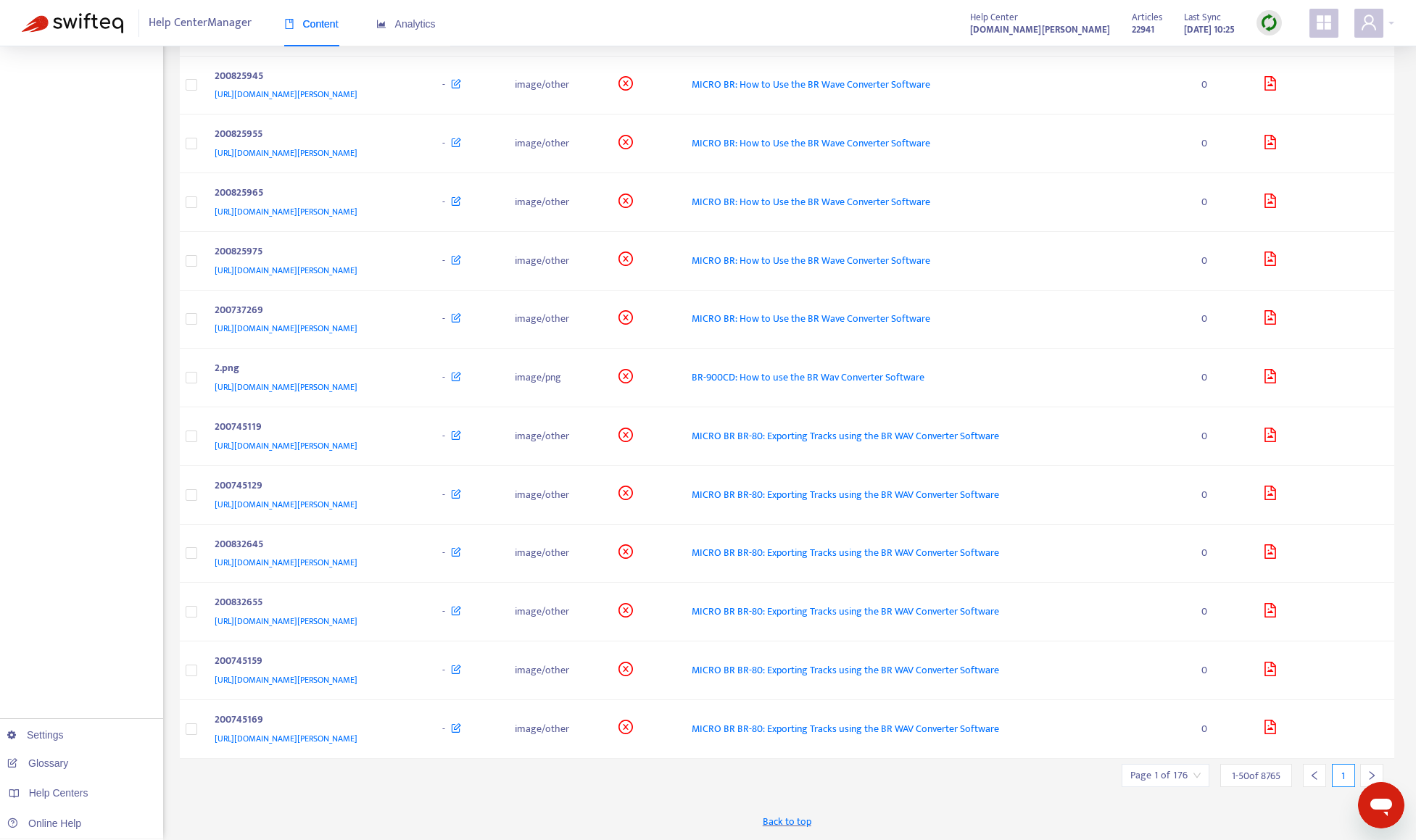
click at [1369, 770] on icon "right" at bounding box center [1371, 775] width 10 height 10
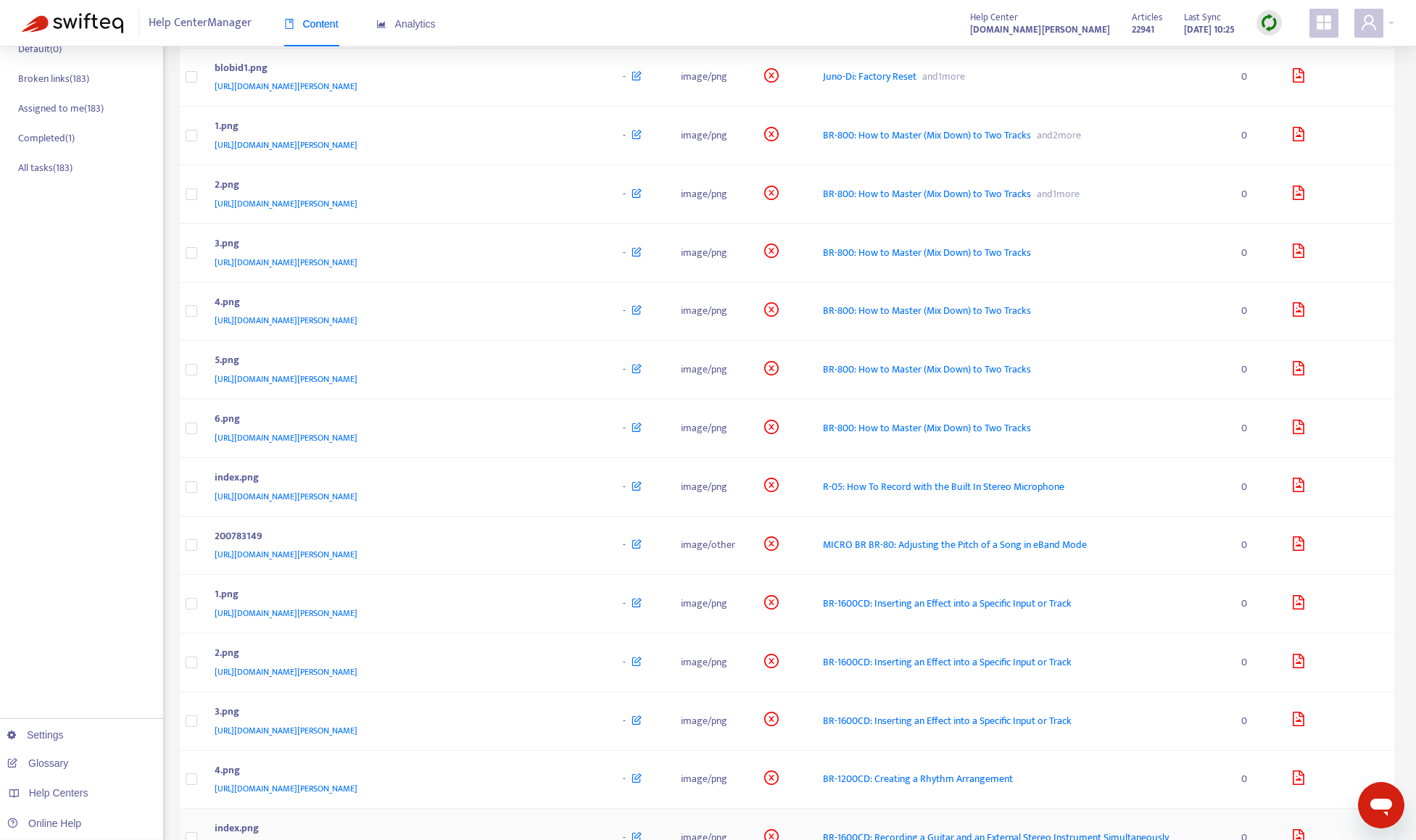
scroll to position [25, 0]
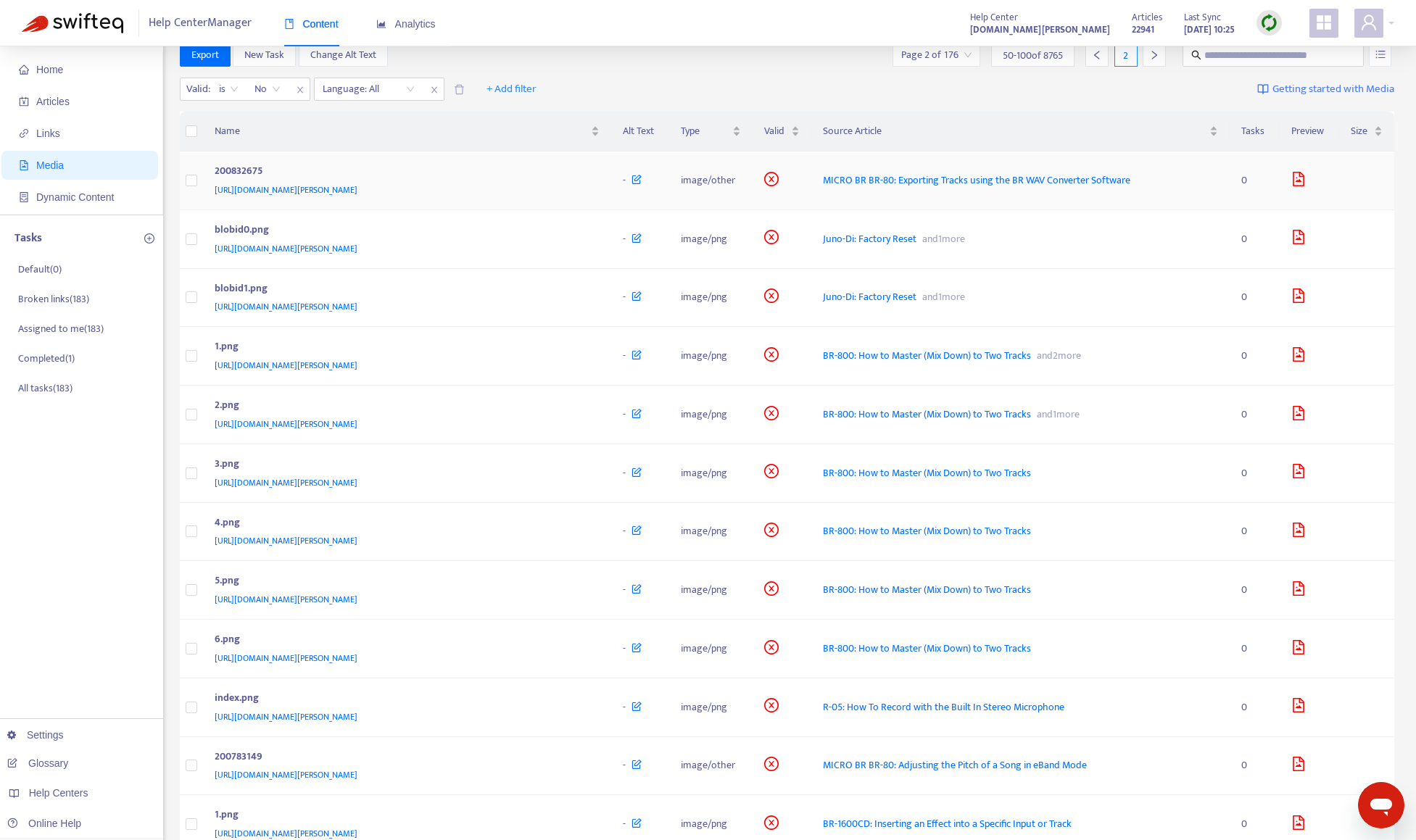
click at [551, 186] on div "[URL][DOMAIN_NAME][PERSON_NAME]" at bounding box center [404, 190] width 380 height 16
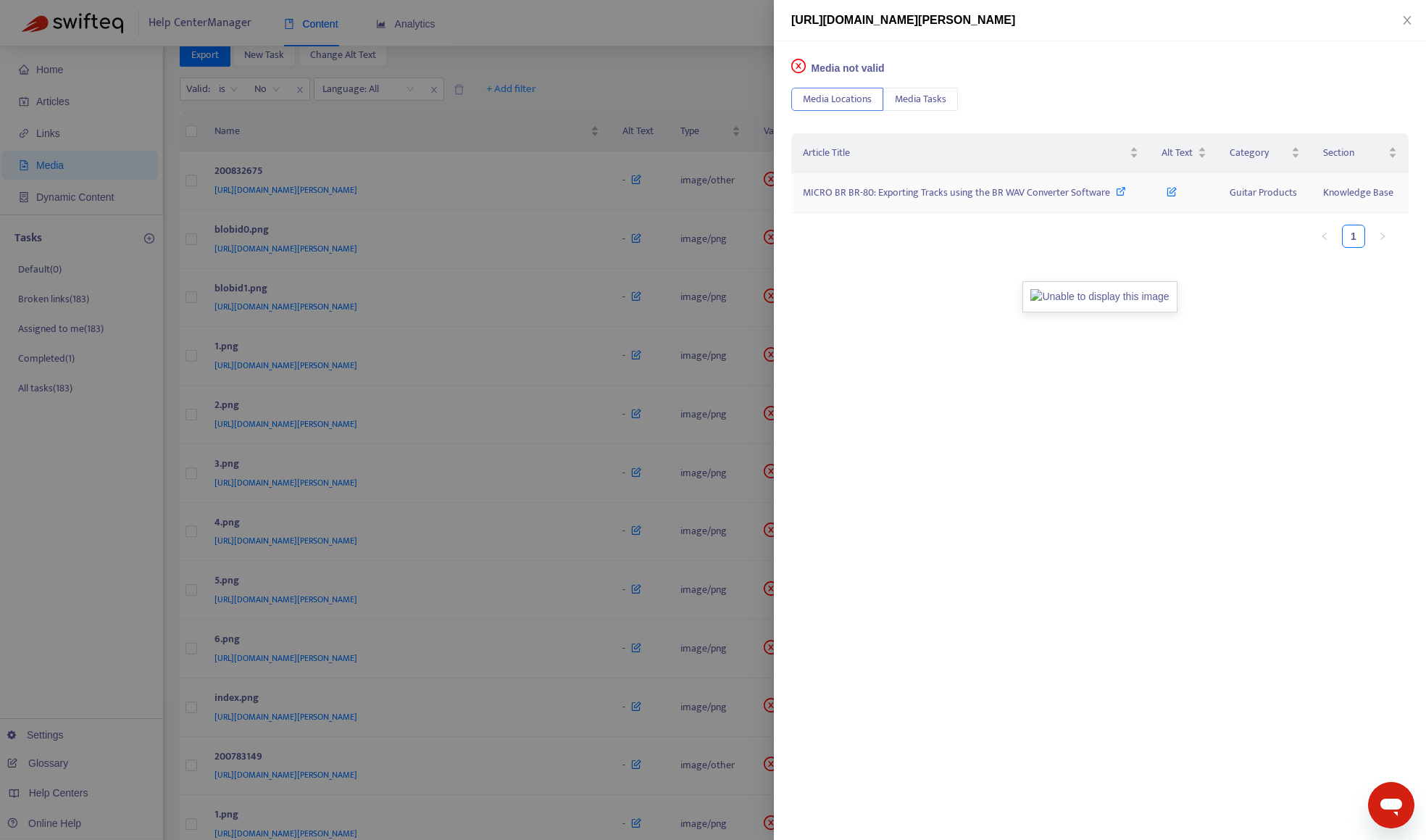
click at [875, 194] on span "MICRO BR BR-80: Exporting Tracks using the BR WAV Converter Software" at bounding box center [957, 192] width 308 height 17
click at [644, 76] on div at bounding box center [713, 420] width 1426 height 840
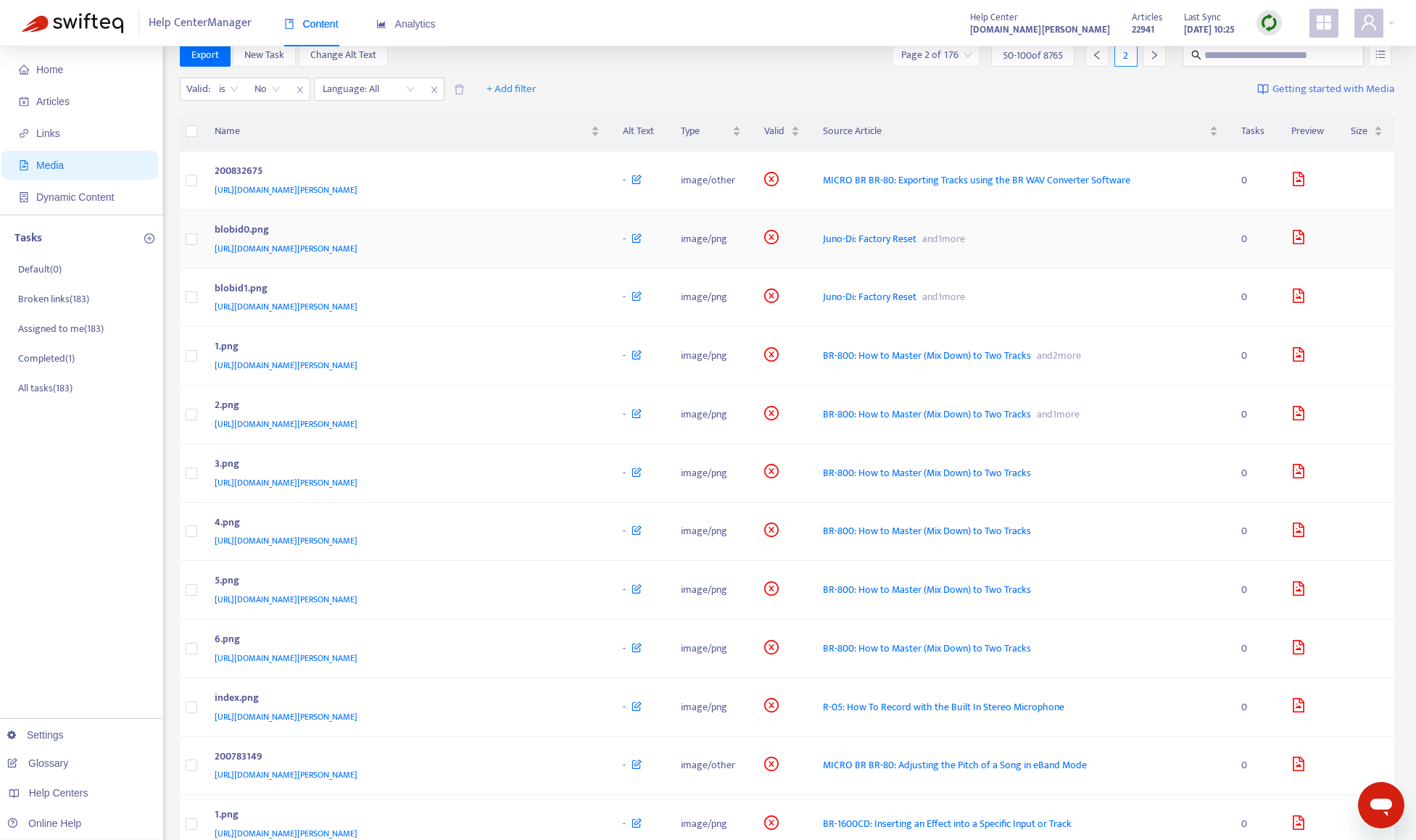
click at [563, 232] on div "blobid0.png" at bounding box center [404, 231] width 380 height 19
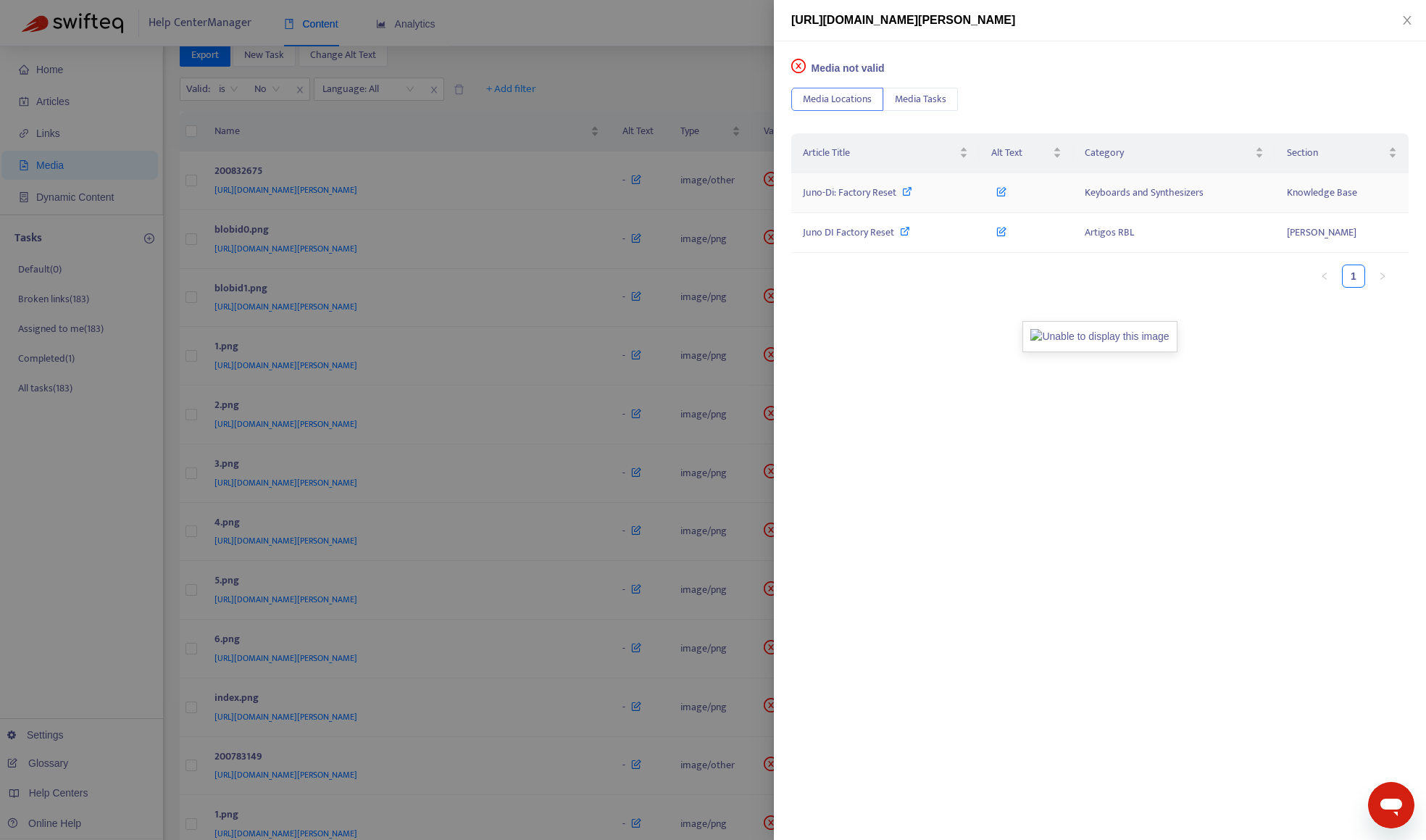
click at [824, 199] on span "Juno-Di: Factory Reset" at bounding box center [850, 192] width 94 height 17
click at [708, 75] on div at bounding box center [713, 420] width 1426 height 840
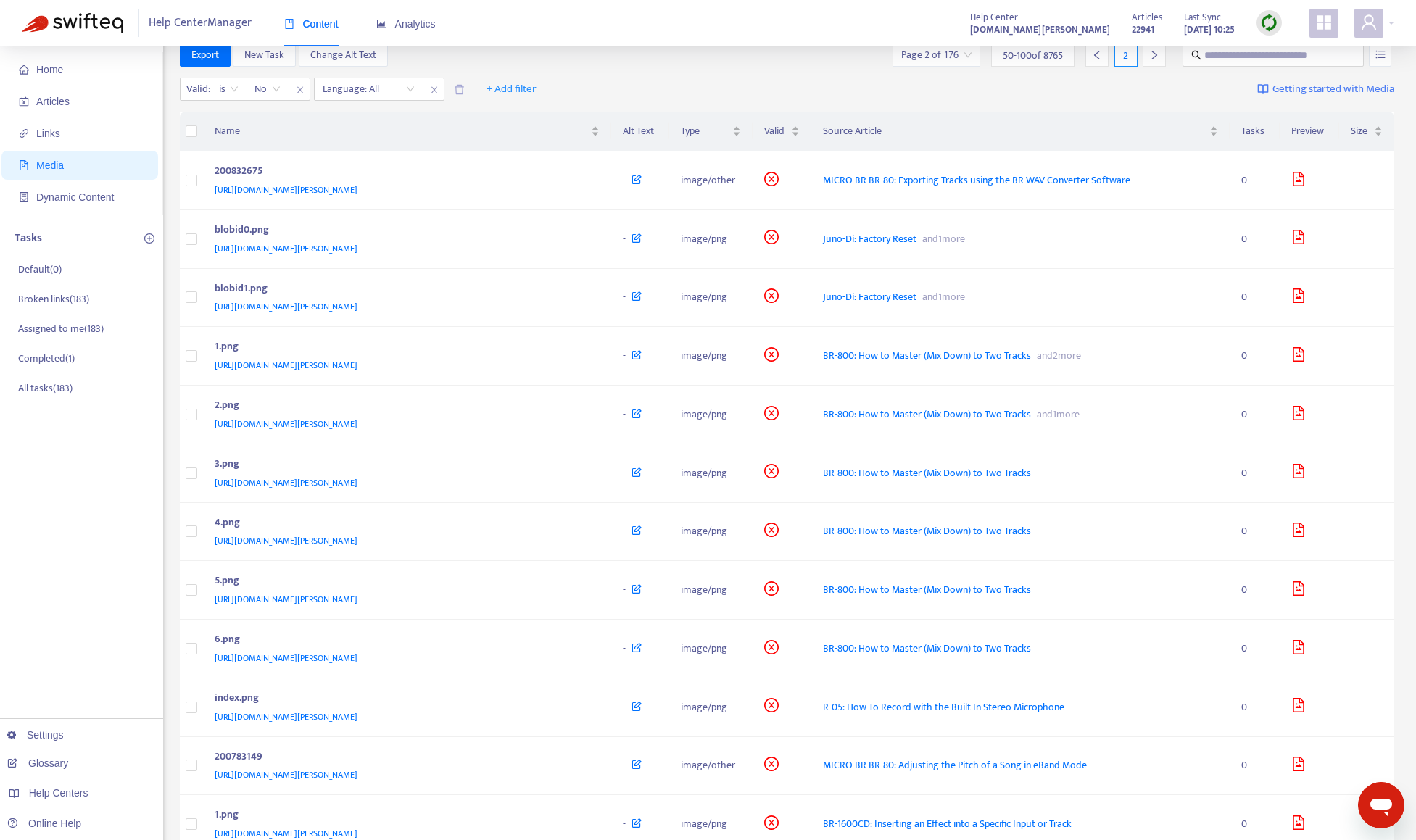
click at [870, 81] on div "Valid : is No Language: All + Add filter Getting started with Media" at bounding box center [787, 92] width 1215 height 40
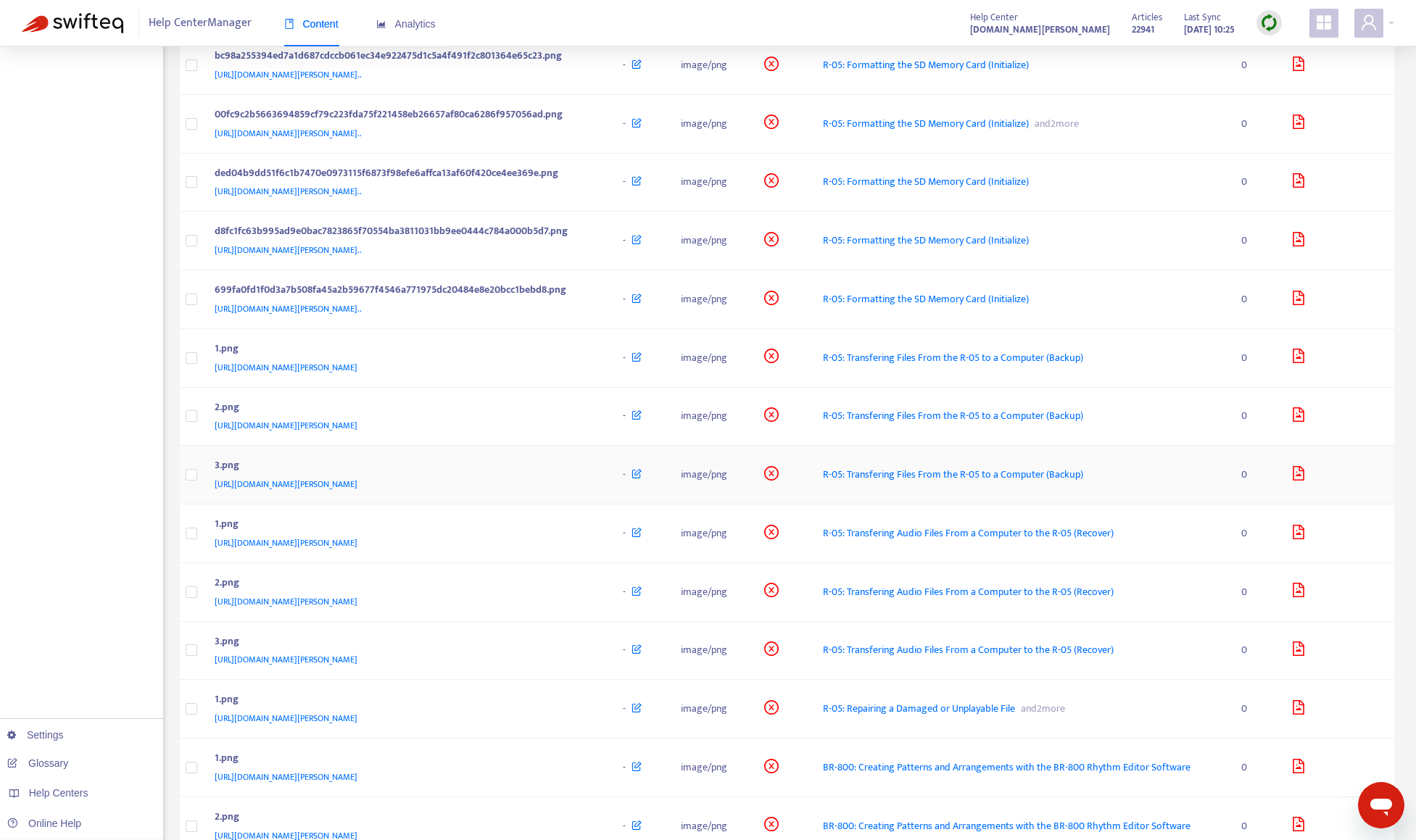
scroll to position [2343, 0]
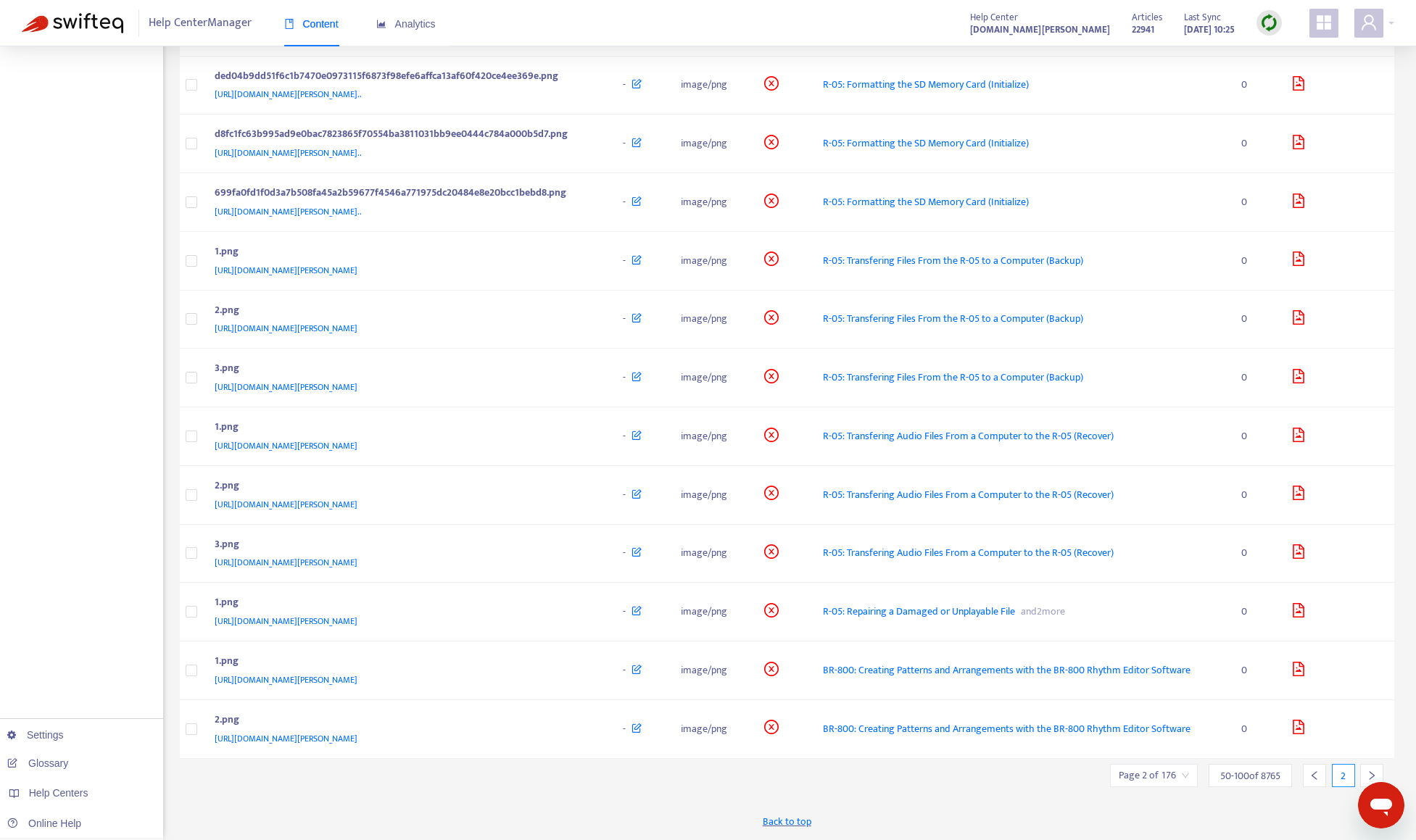
click at [1371, 772] on icon "right" at bounding box center [1371, 775] width 10 height 10
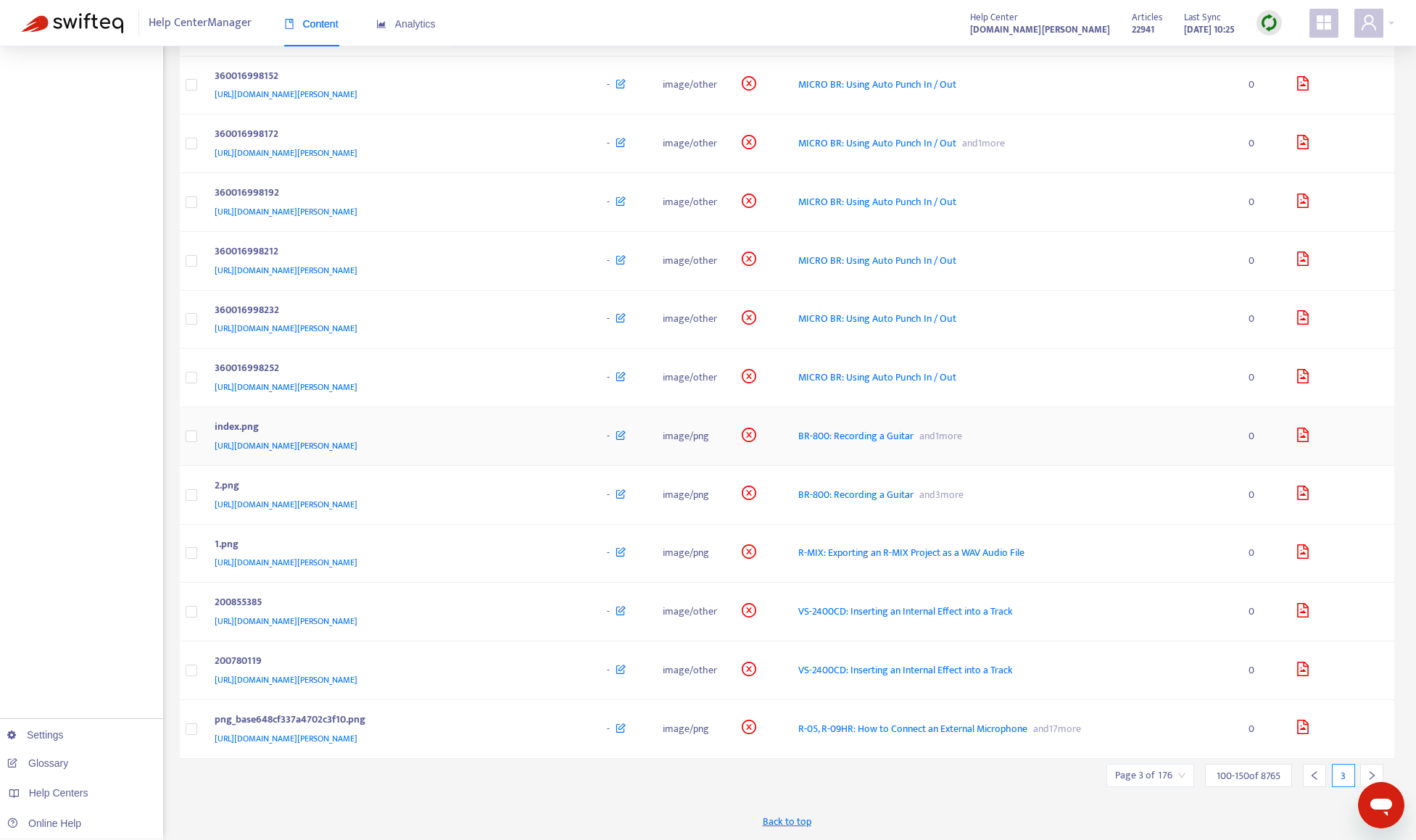
scroll to position [2391, 0]
click at [1372, 771] on icon "right" at bounding box center [1371, 775] width 10 height 10
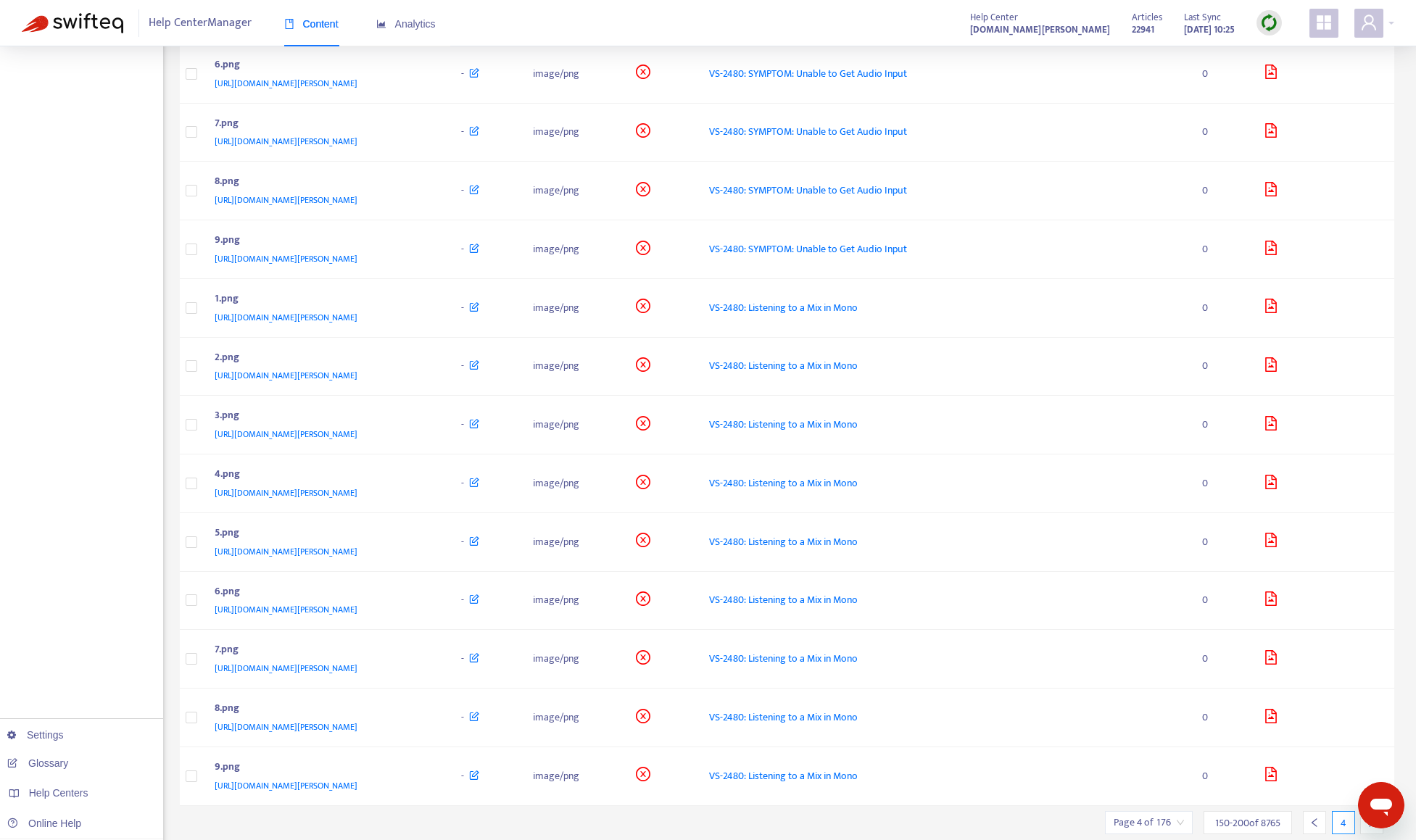
scroll to position [2343, 0]
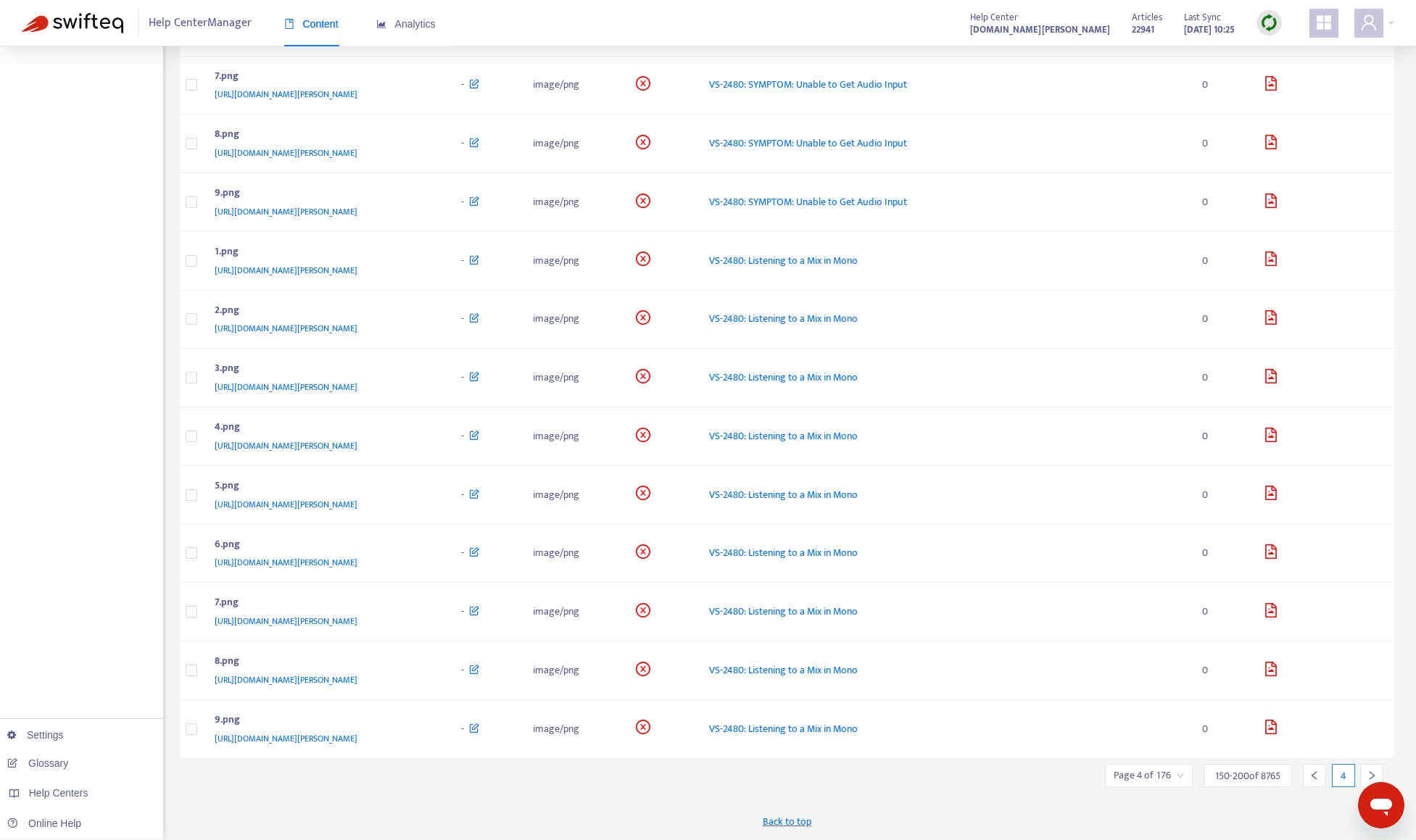
click at [1370, 771] on icon "right" at bounding box center [1371, 775] width 5 height 8
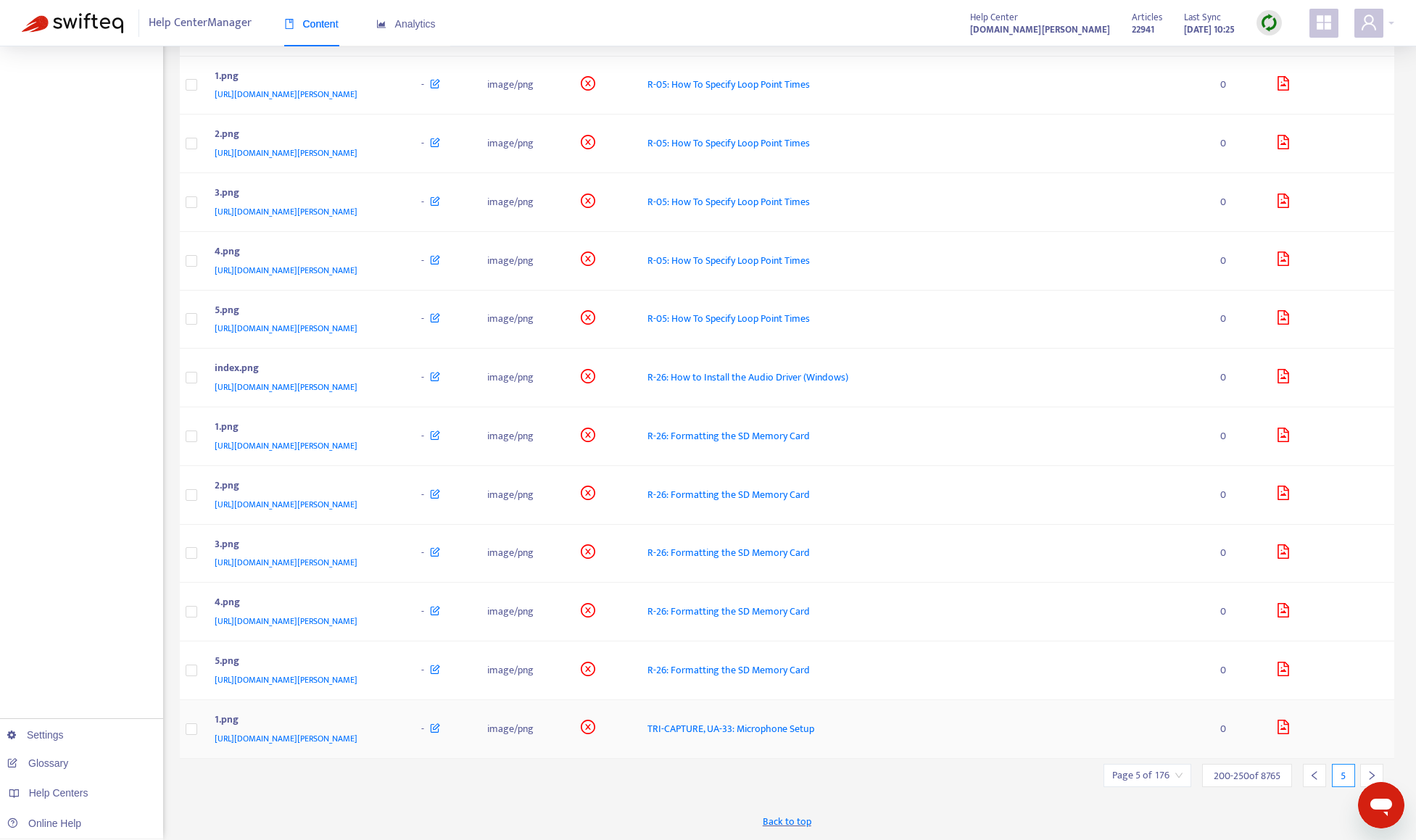
click at [393, 733] on div "[URL][DOMAIN_NAME][PERSON_NAME]" at bounding box center [304, 738] width 179 height 16
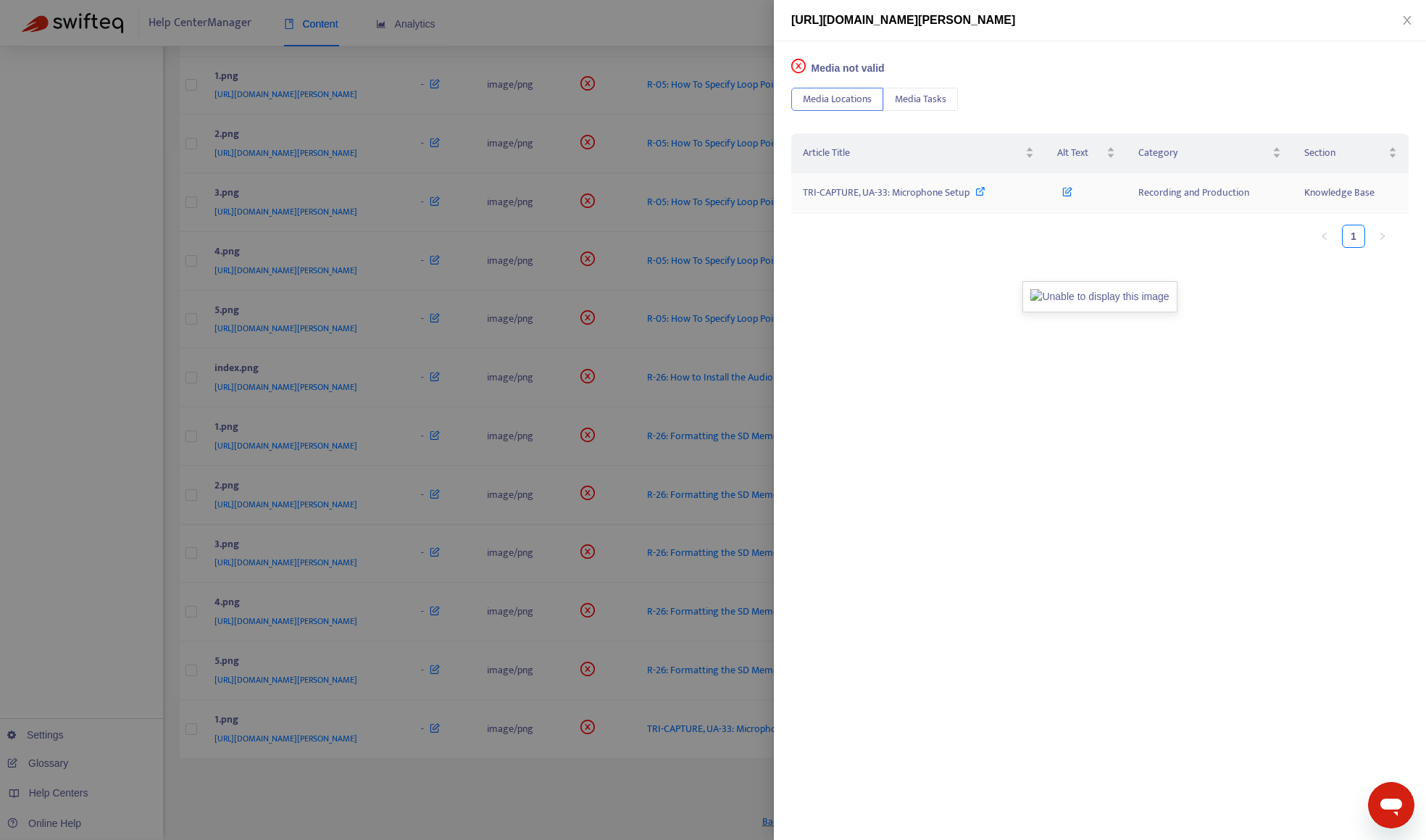
click at [896, 192] on span "TRI-CAPTURE, UA-33: Microphone Setup" at bounding box center [886, 192] width 166 height 17
click at [178, 440] on div at bounding box center [713, 420] width 1426 height 840
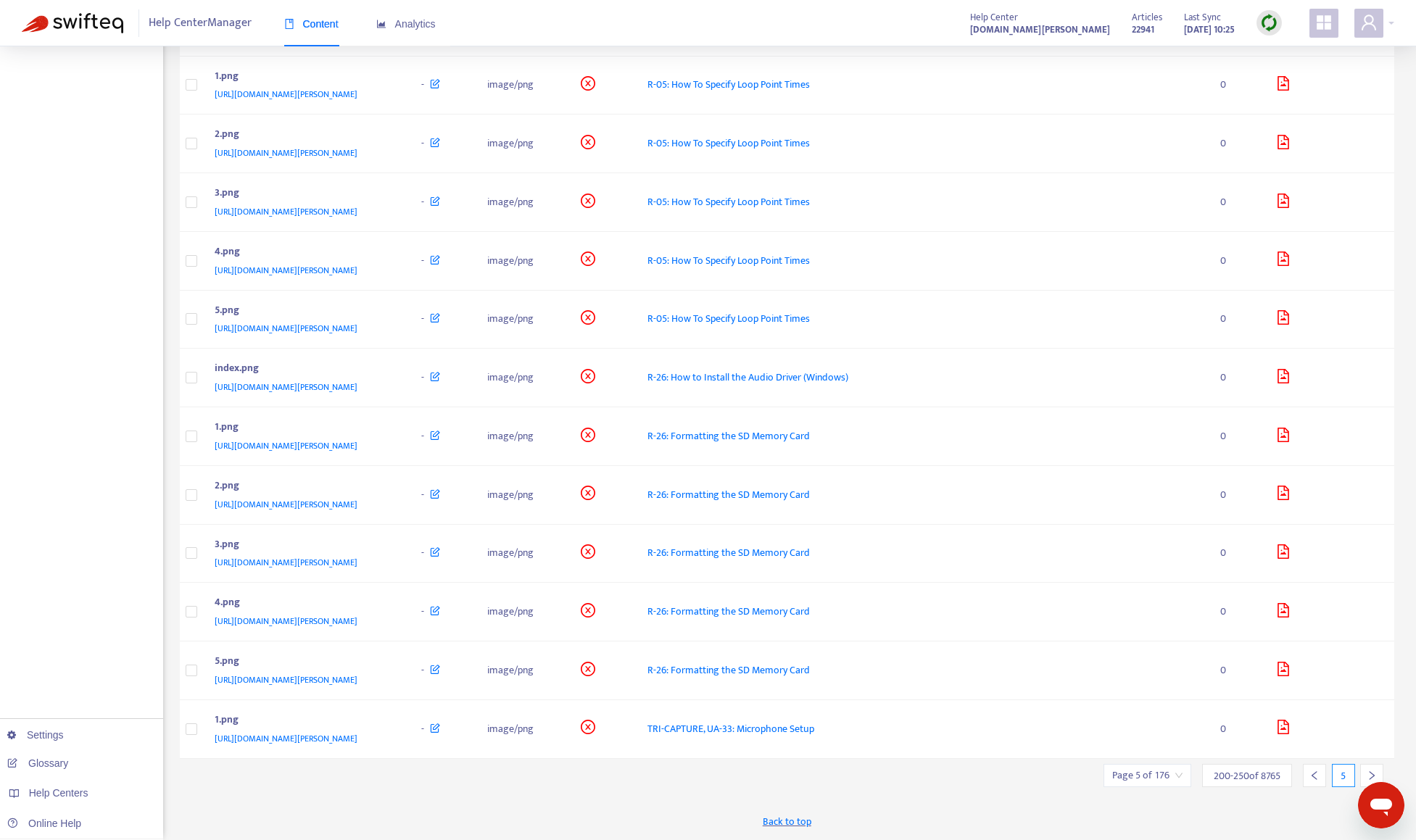
click at [1373, 771] on icon "right" at bounding box center [1371, 775] width 10 height 10
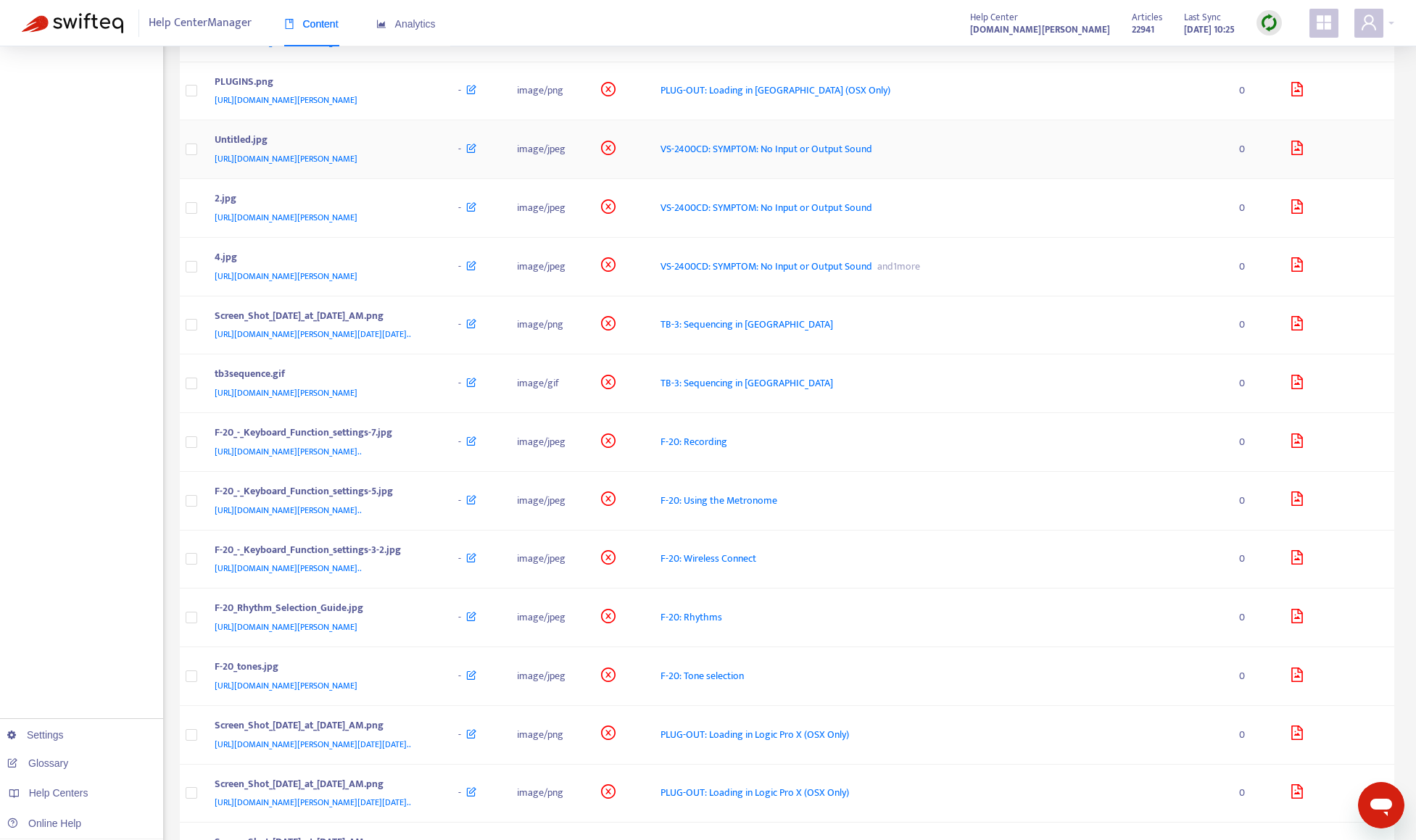
scroll to position [1691, 0]
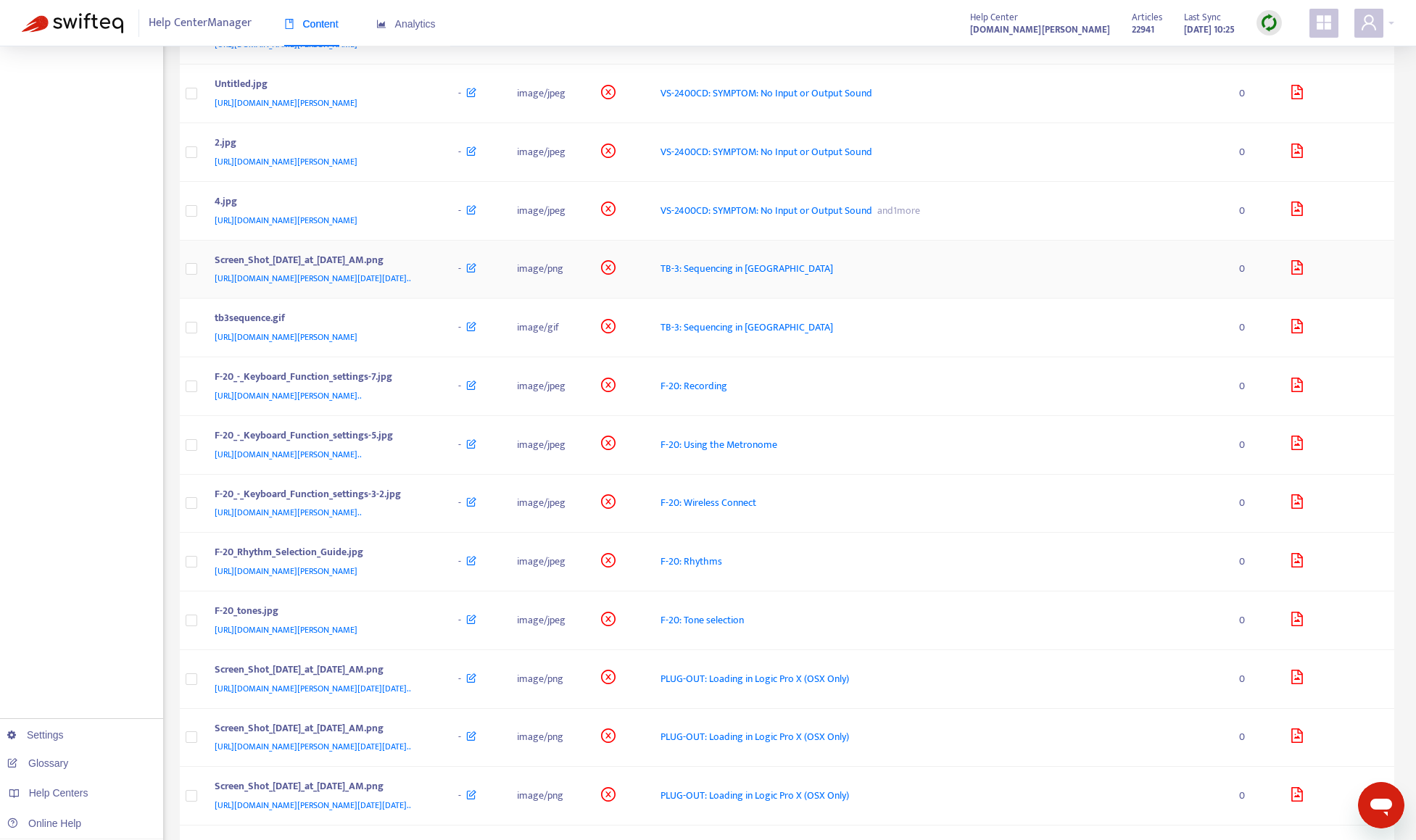
click at [446, 299] on td "Screen_Shot_[DATE]_at_[DATE]_AM.png [URL][DOMAIN_NAME][PERSON_NAME][DATE][DATE]…" at bounding box center [324, 269] width 244 height 59
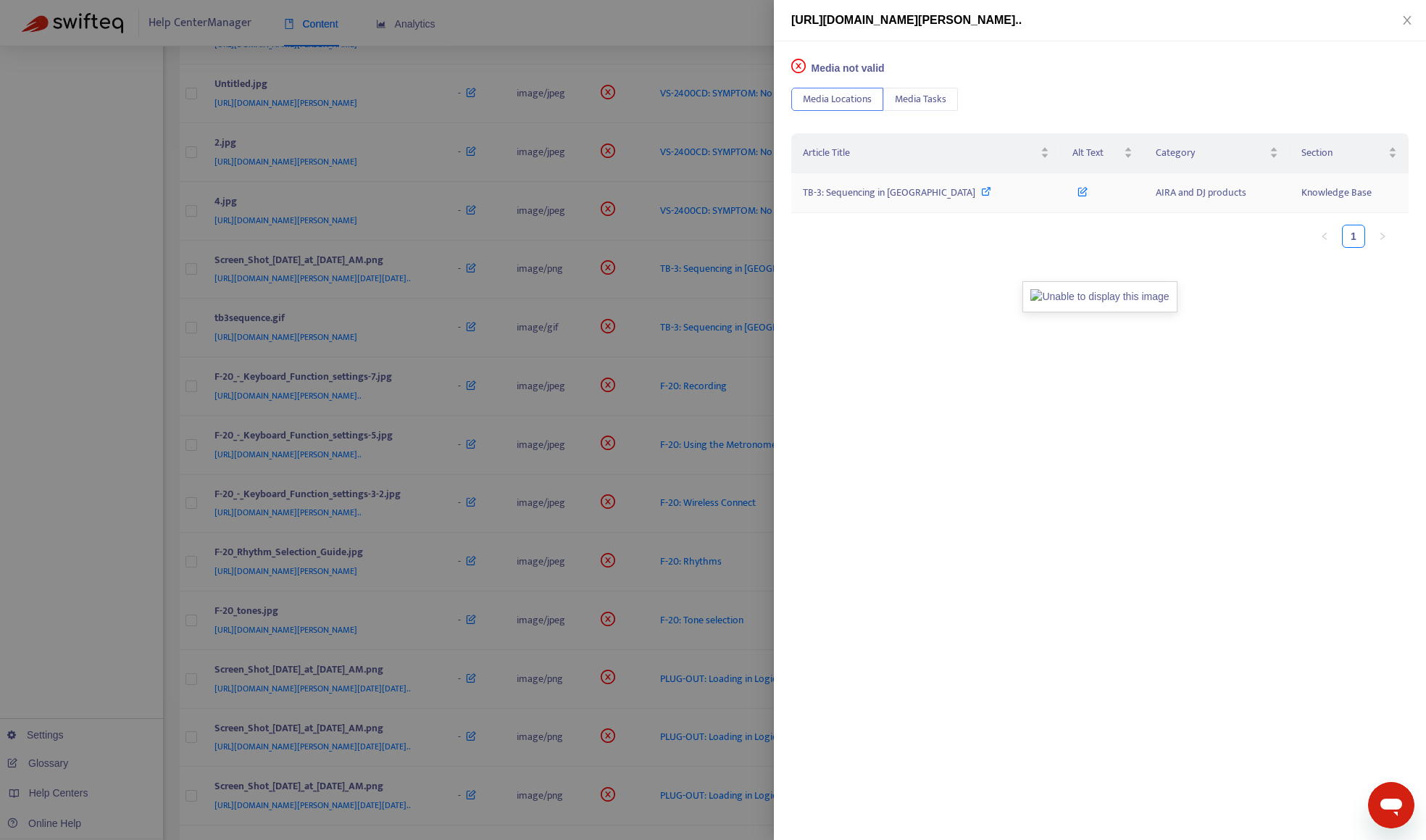
click at [840, 196] on span "TB-3: Sequencing in [GEOGRAPHIC_DATA]" at bounding box center [890, 192] width 173 height 17
click at [106, 368] on div at bounding box center [713, 420] width 1426 height 840
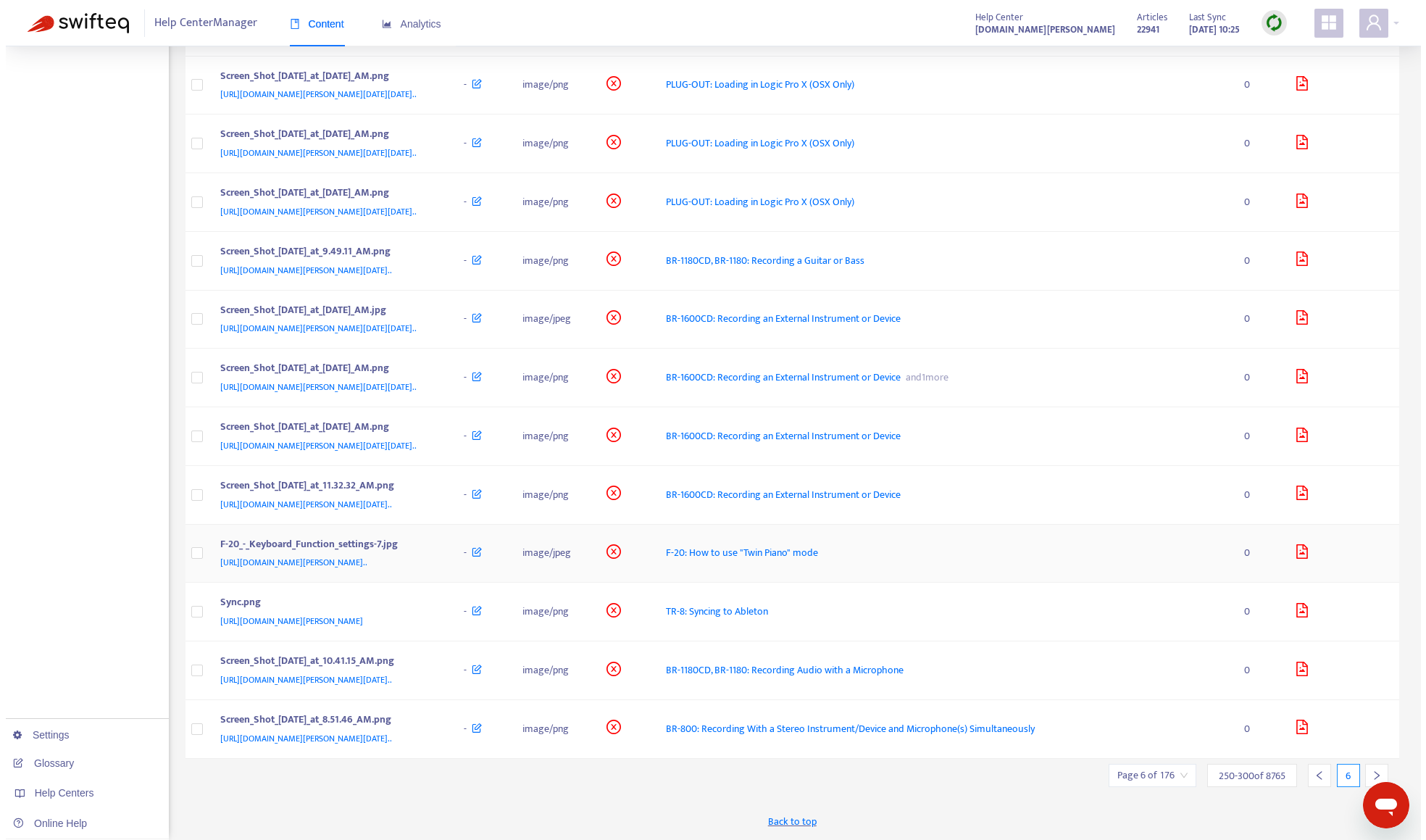
scroll to position [2645, 0]
click at [429, 594] on div "Sync.png" at bounding box center [323, 603] width 216 height 19
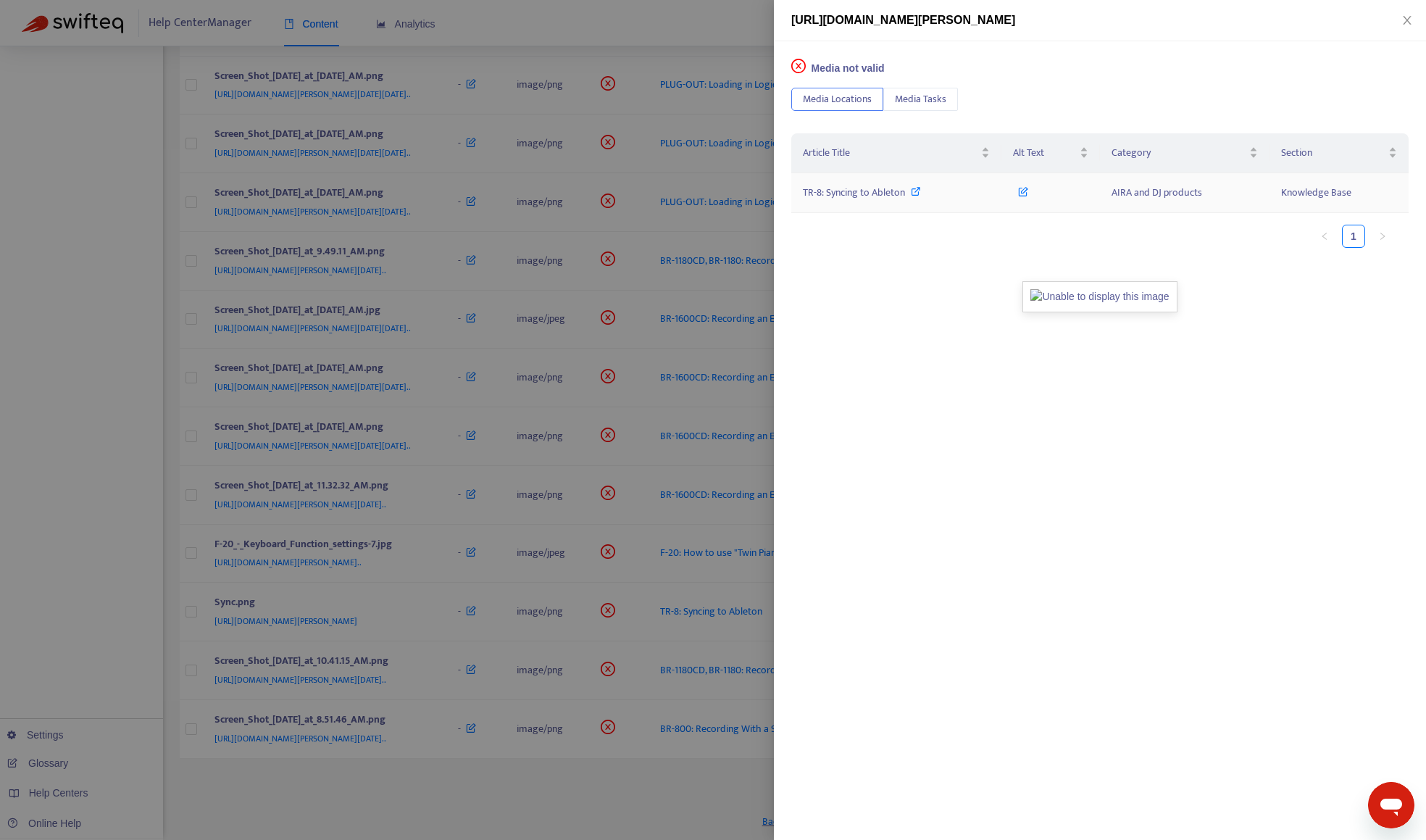
click at [857, 199] on span "TR-8: Syncing to Ableton" at bounding box center [854, 192] width 102 height 17
click at [99, 491] on div at bounding box center [713, 420] width 1426 height 840
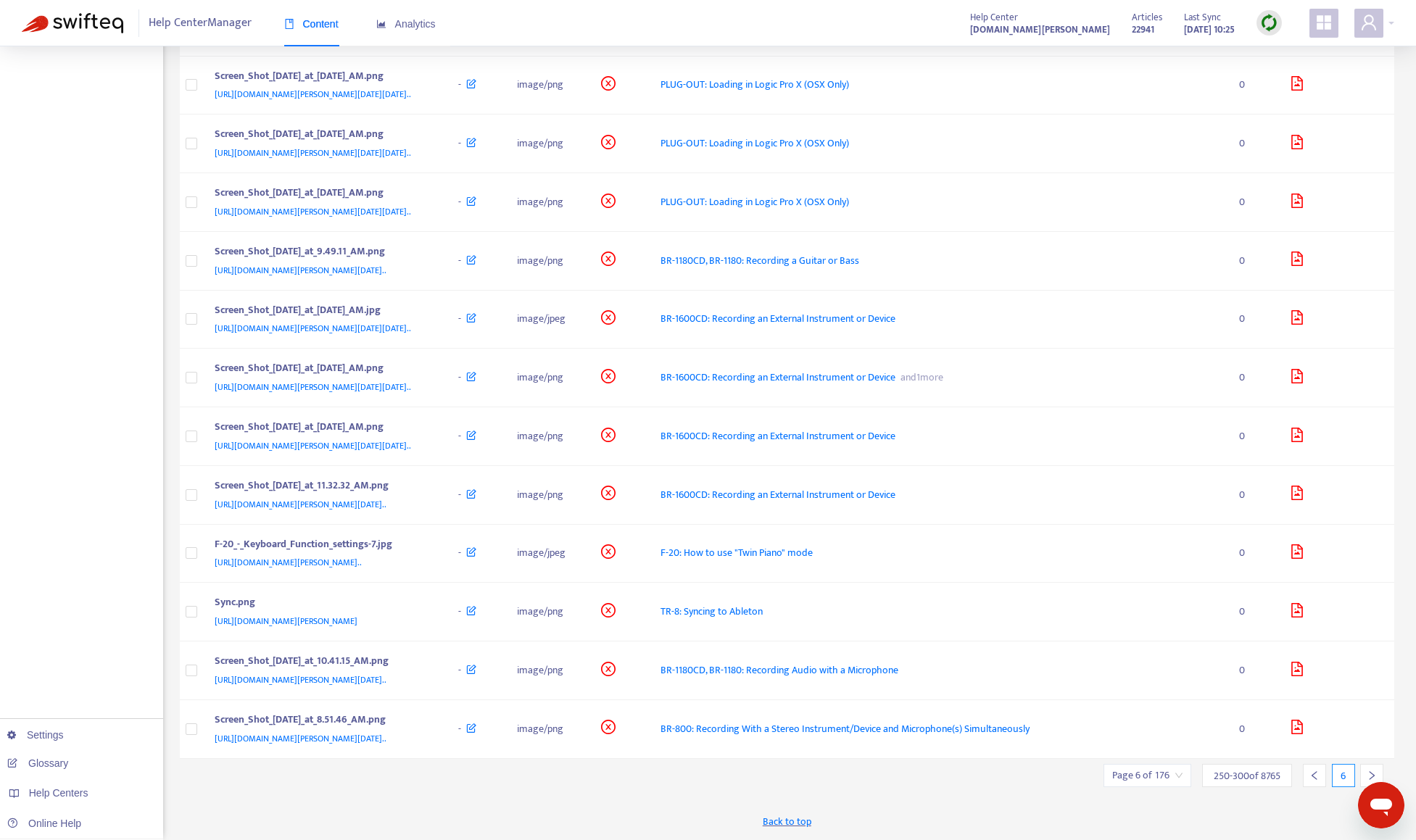
click at [1369, 770] on icon "right" at bounding box center [1371, 775] width 10 height 10
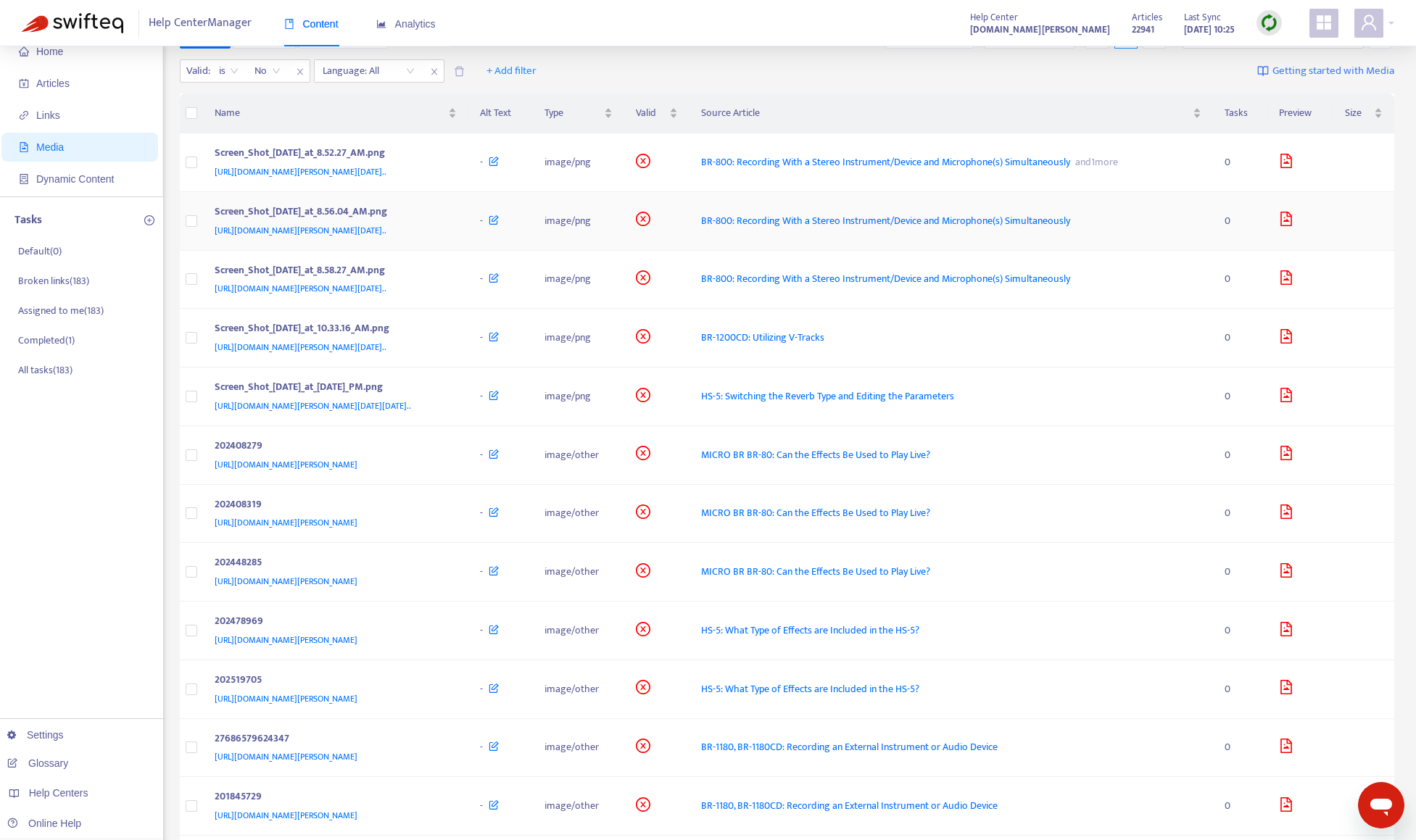
scroll to position [145, 0]
